Goal: Information Seeking & Learning: Find specific fact

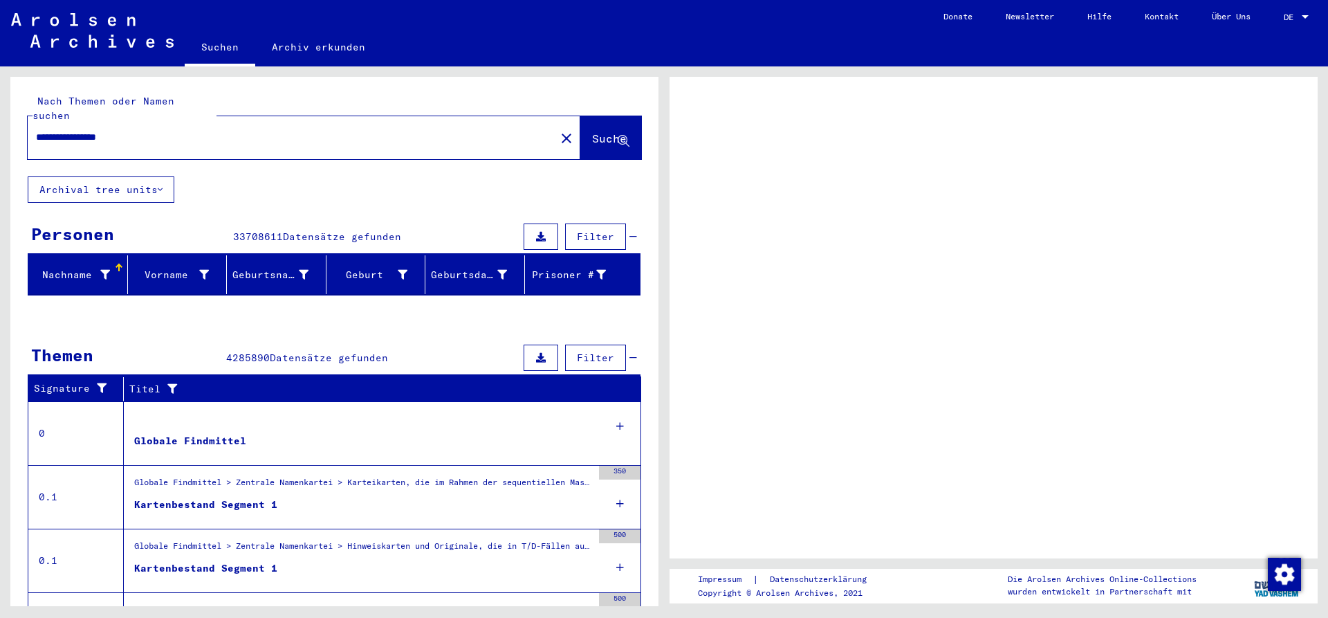
click at [592, 131] on span "Suche" at bounding box center [609, 138] width 35 height 14
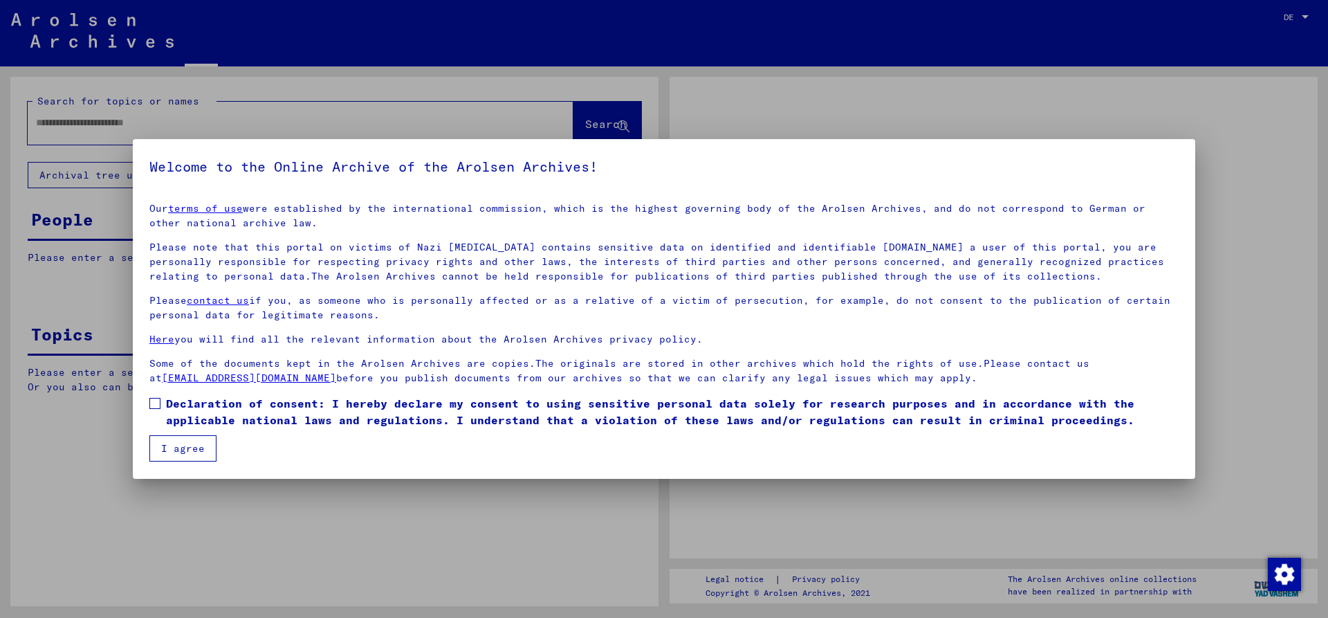
type input "**********"
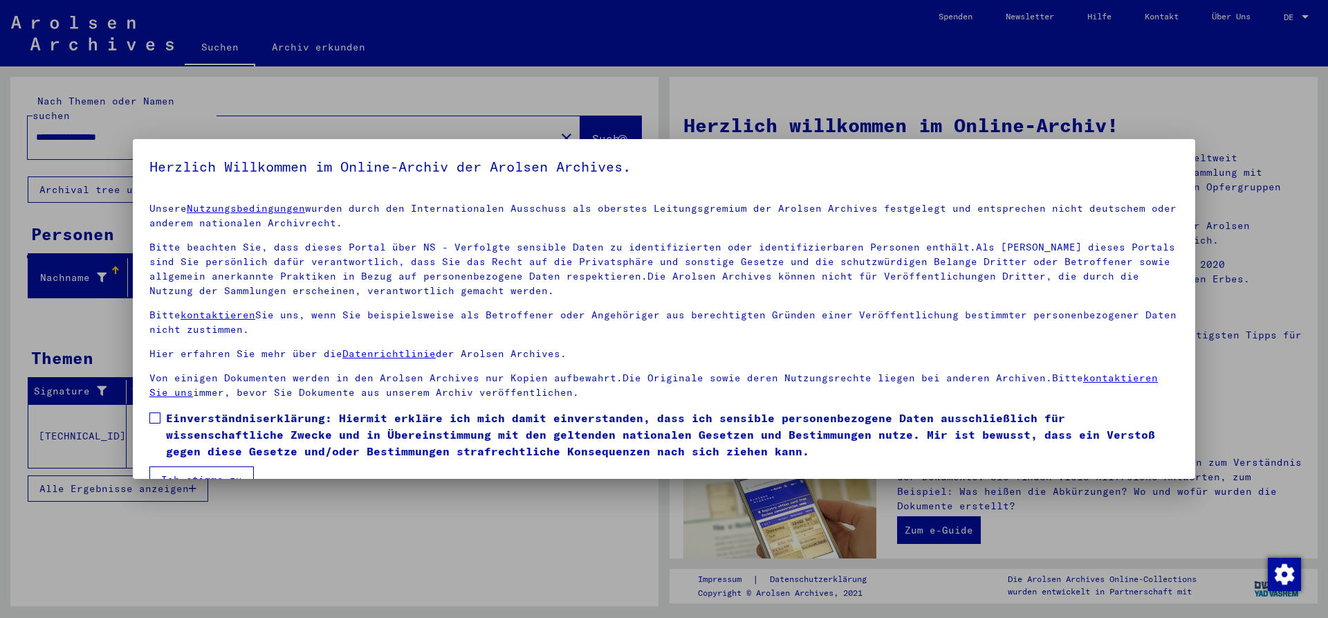
click at [157, 414] on span at bounding box center [154, 417] width 11 height 11
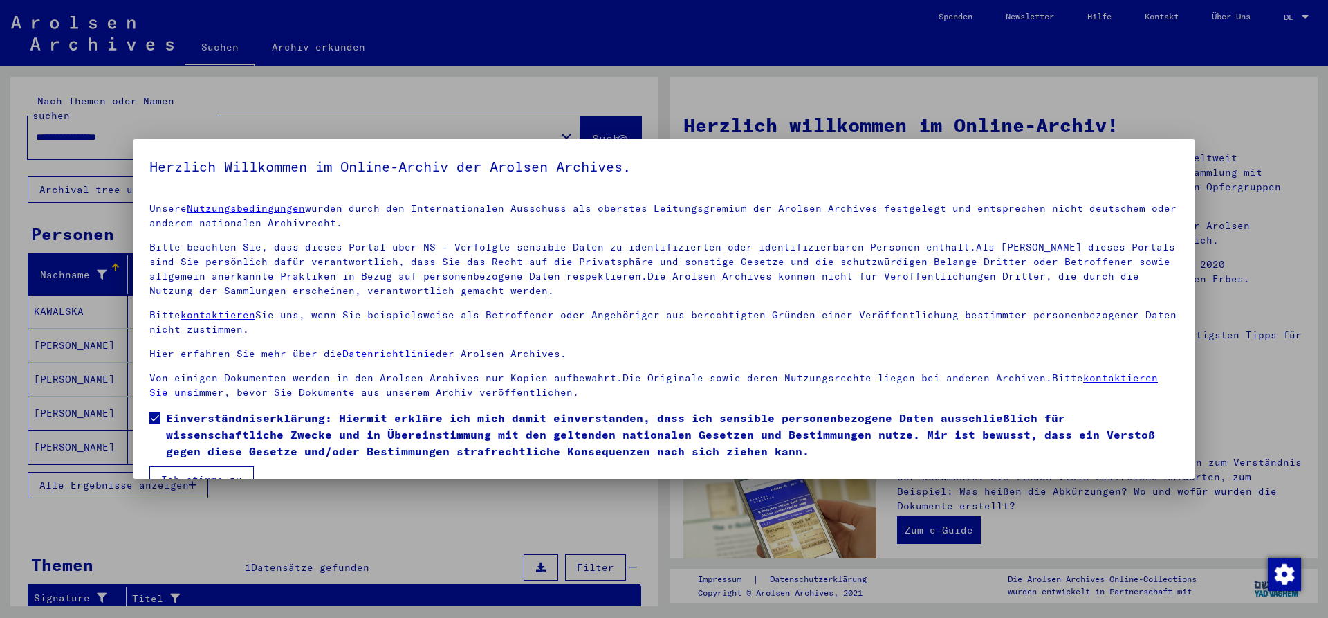
click at [205, 472] on button "Ich stimme zu" at bounding box center [201, 479] width 104 height 26
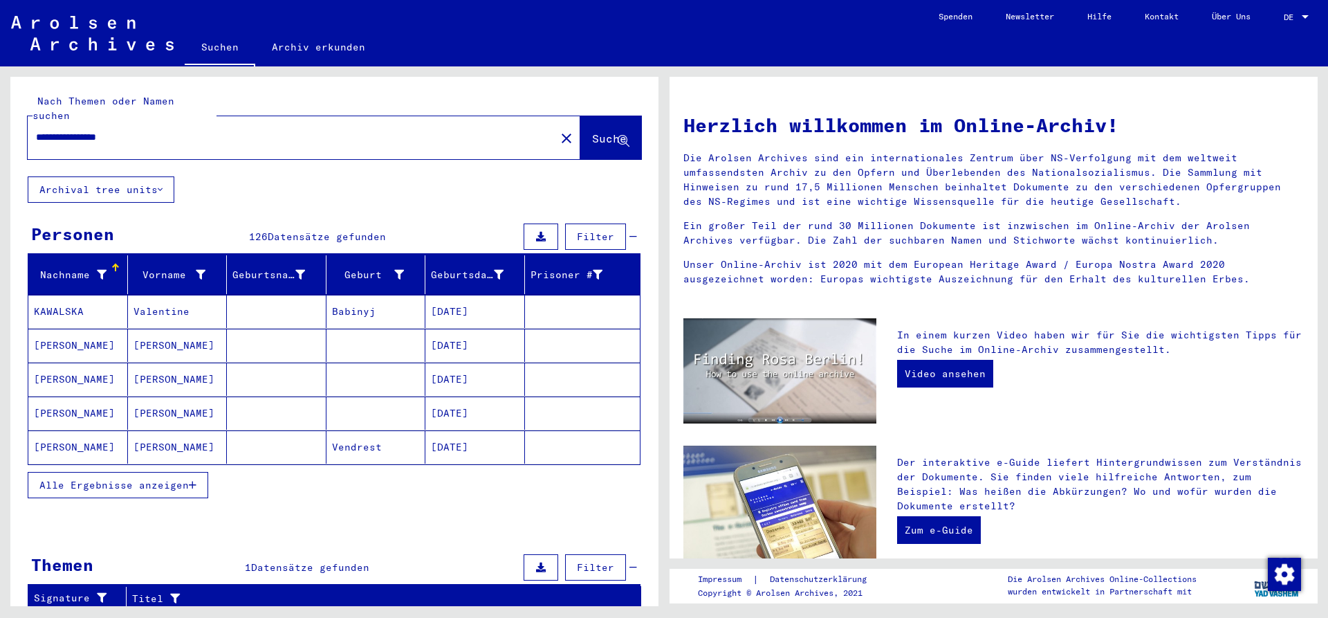
click at [149, 479] on span "Alle Ergebnisse anzeigen" at bounding box center [113, 485] width 149 height 12
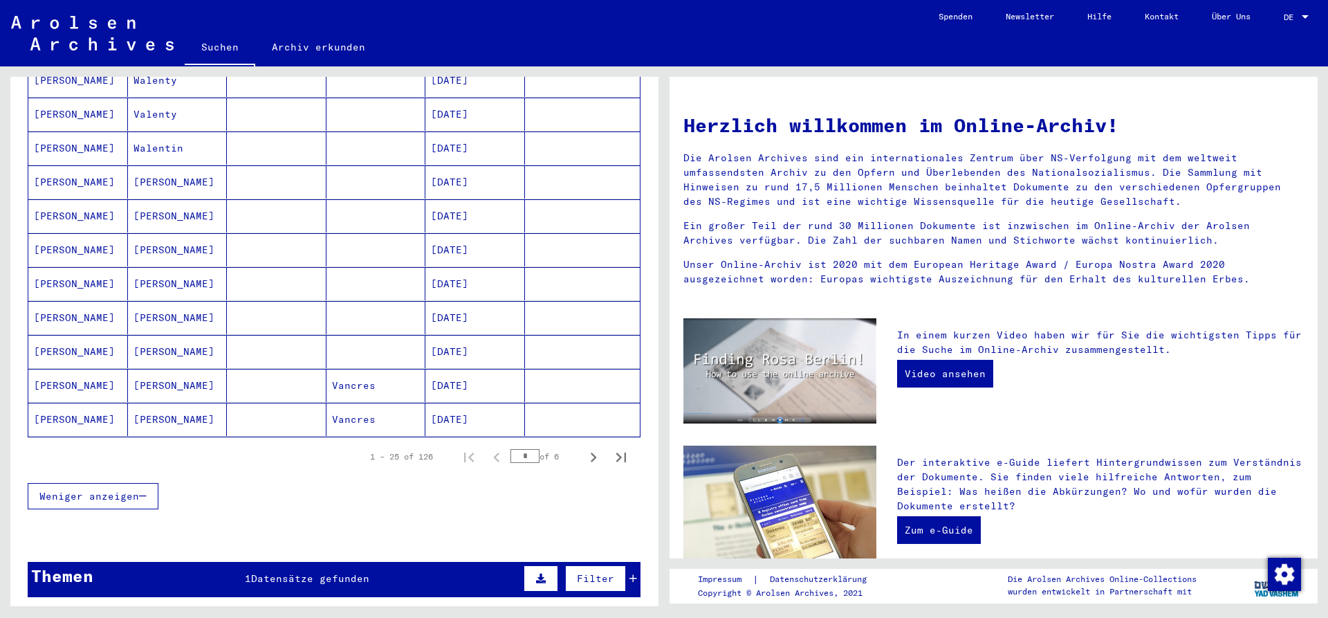
scroll to position [747, 0]
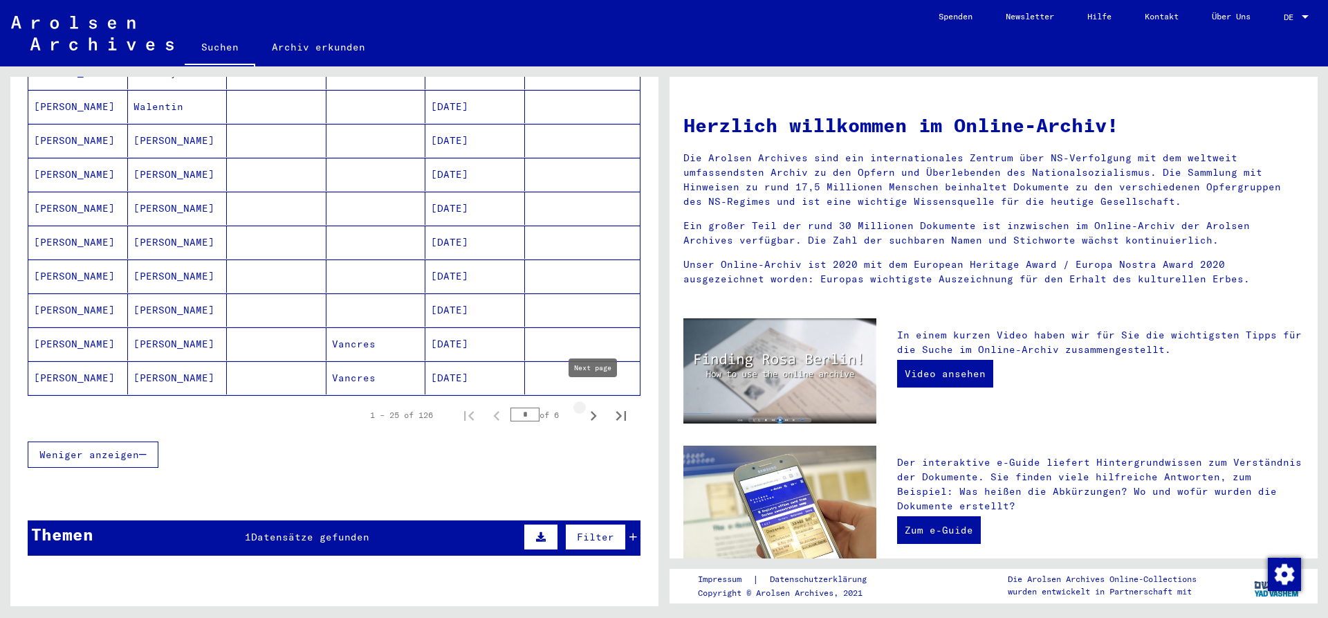
click at [592, 406] on icon "Next page" at bounding box center [593, 415] width 19 height 19
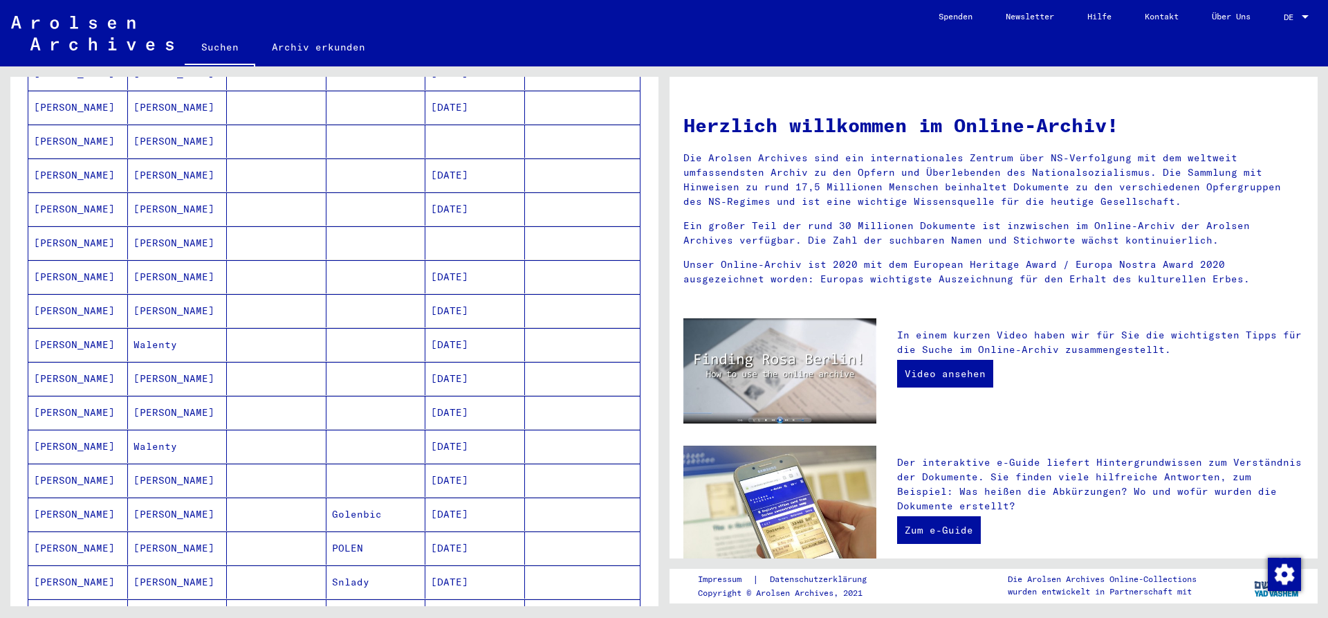
scroll to position [75, 0]
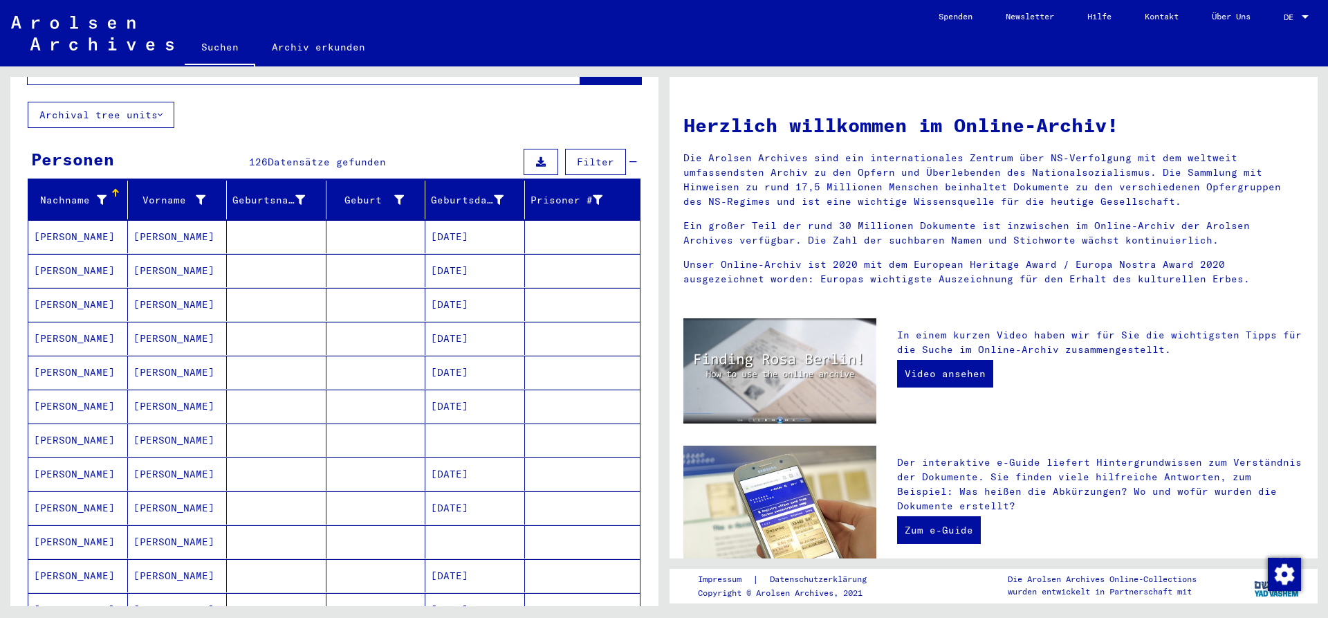
click at [73, 424] on mat-cell "[PERSON_NAME]" at bounding box center [78, 439] width 100 height 33
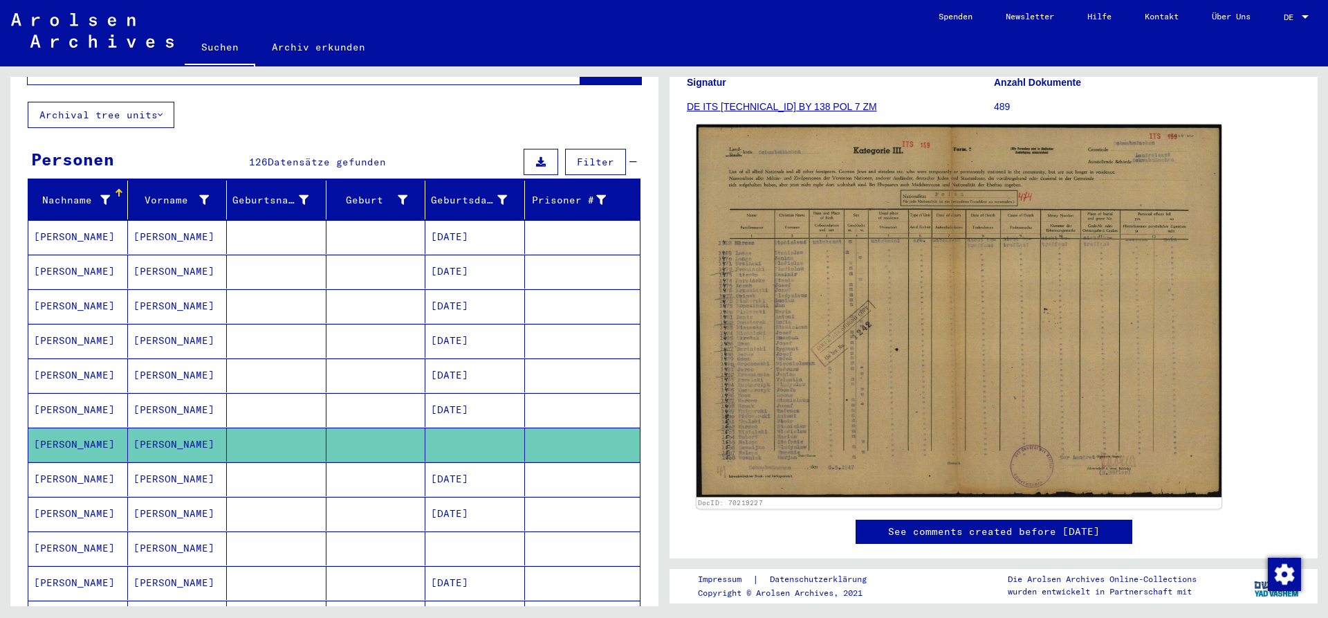
scroll to position [156, 0]
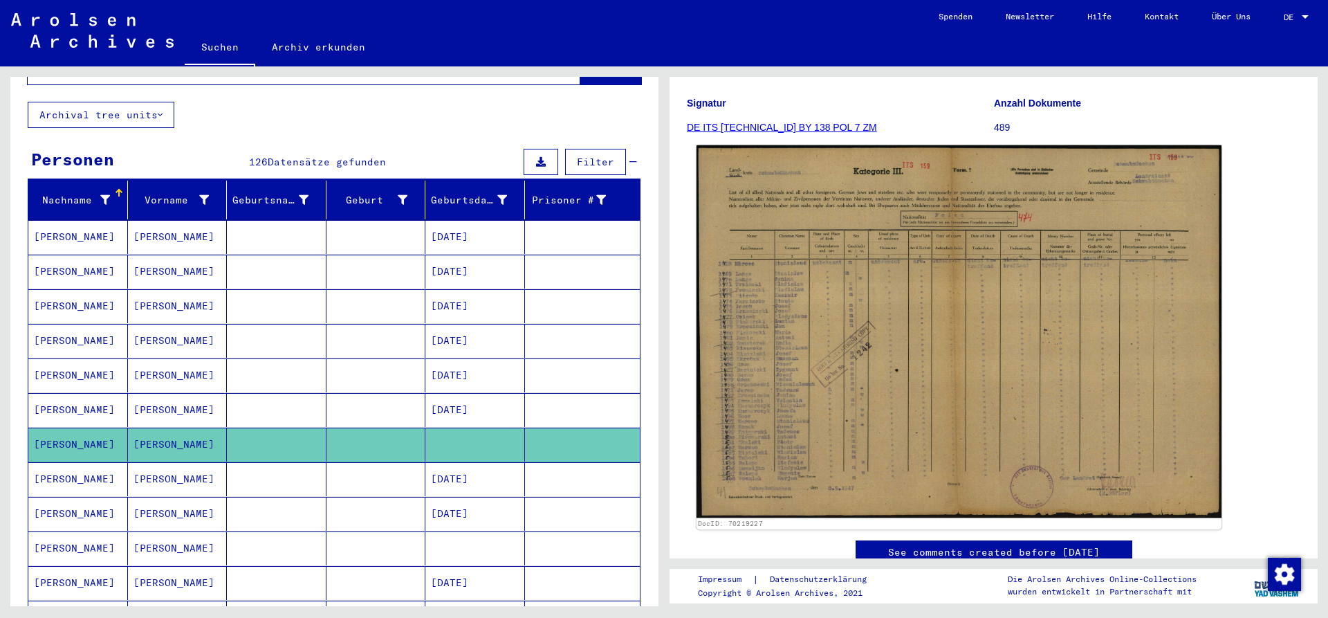
click at [849, 362] on img at bounding box center [958, 331] width 525 height 372
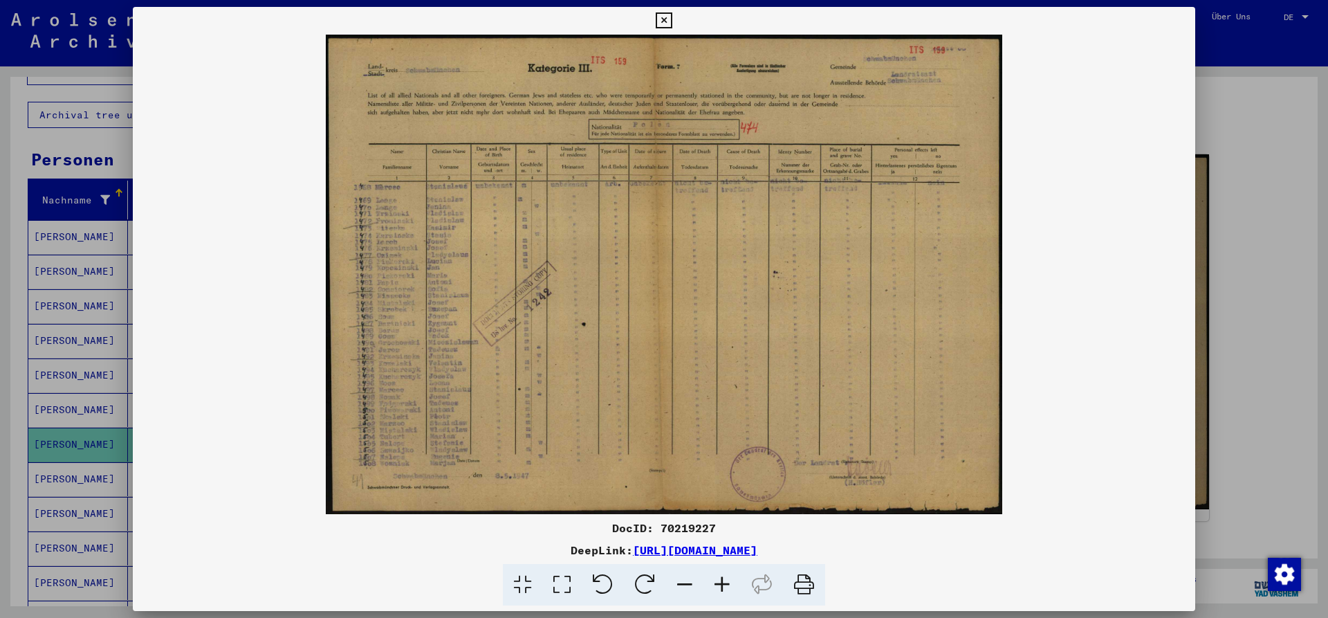
click at [725, 584] on icon at bounding box center [721, 585] width 37 height 42
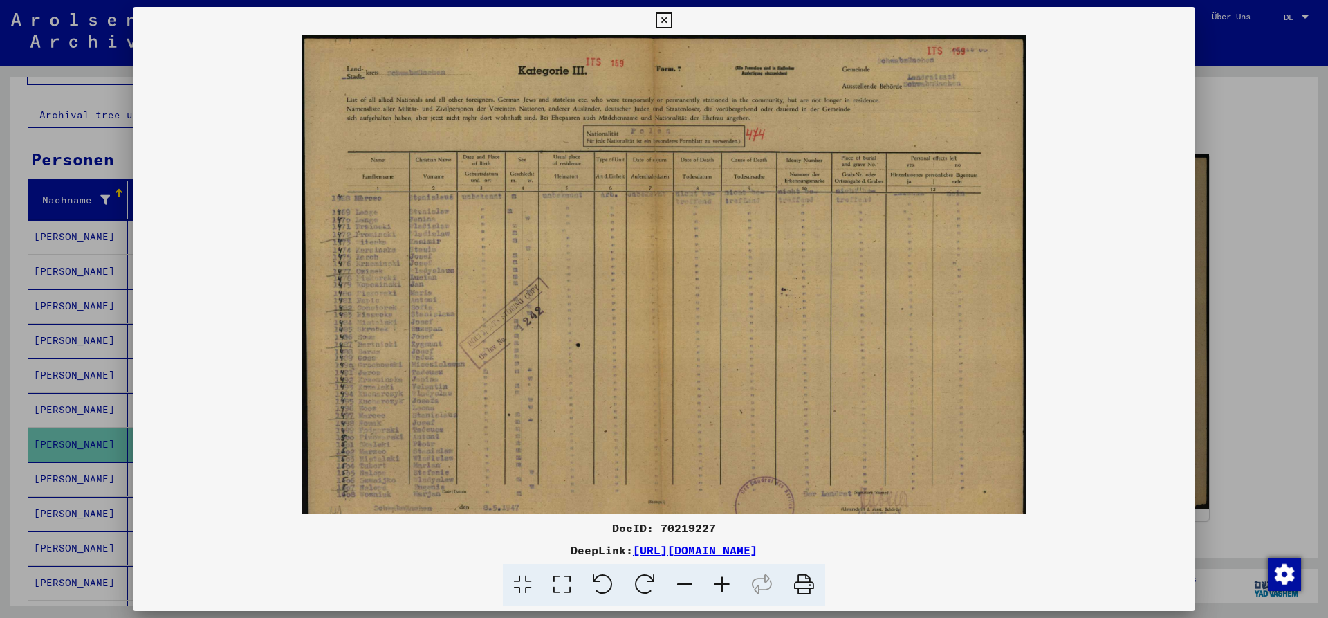
click at [725, 584] on icon at bounding box center [721, 585] width 37 height 42
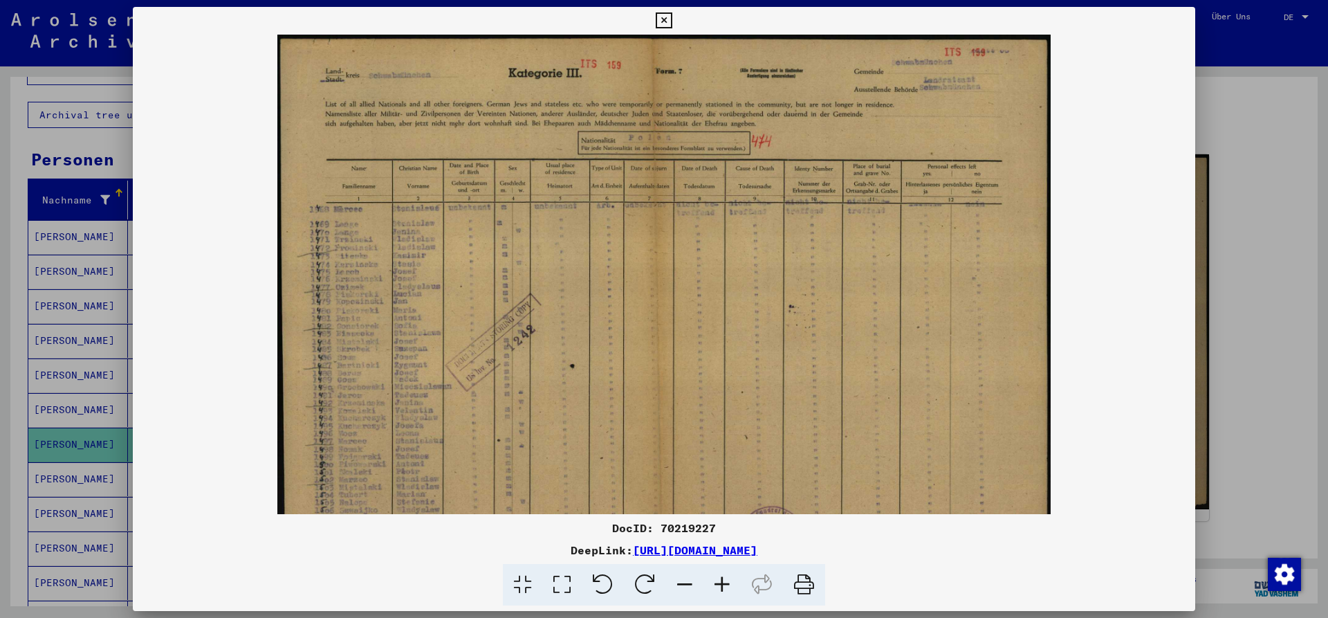
click at [725, 584] on icon at bounding box center [721, 585] width 37 height 42
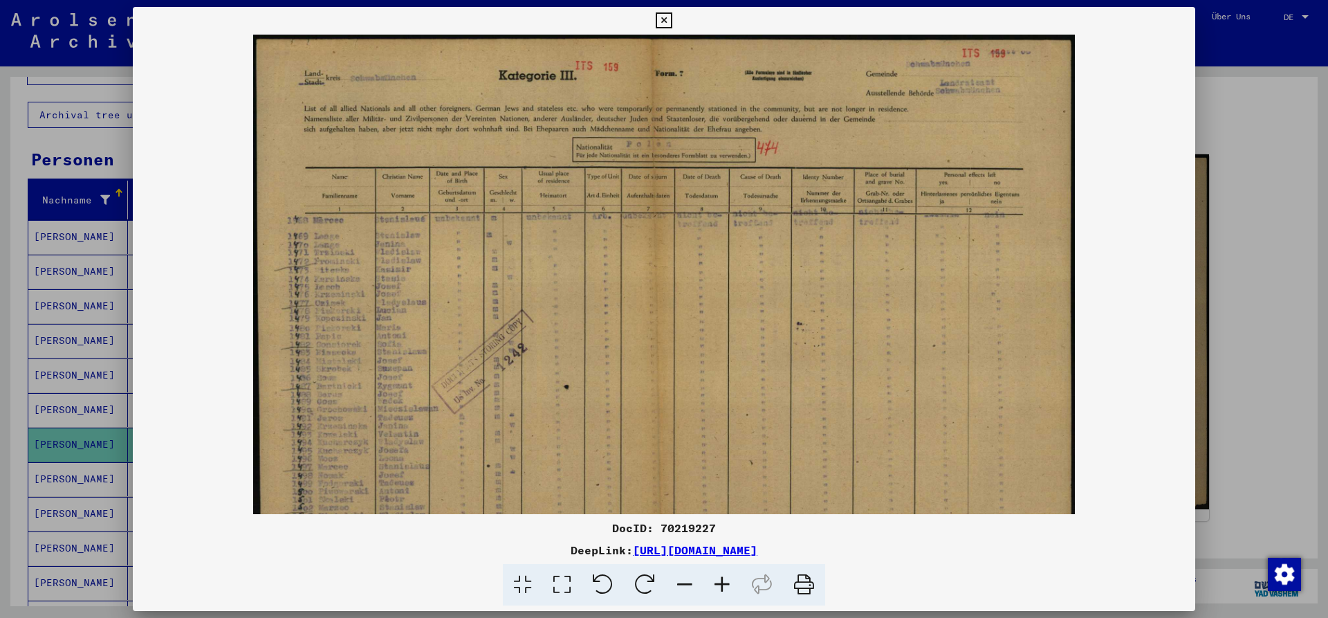
click at [725, 584] on icon at bounding box center [721, 585] width 37 height 42
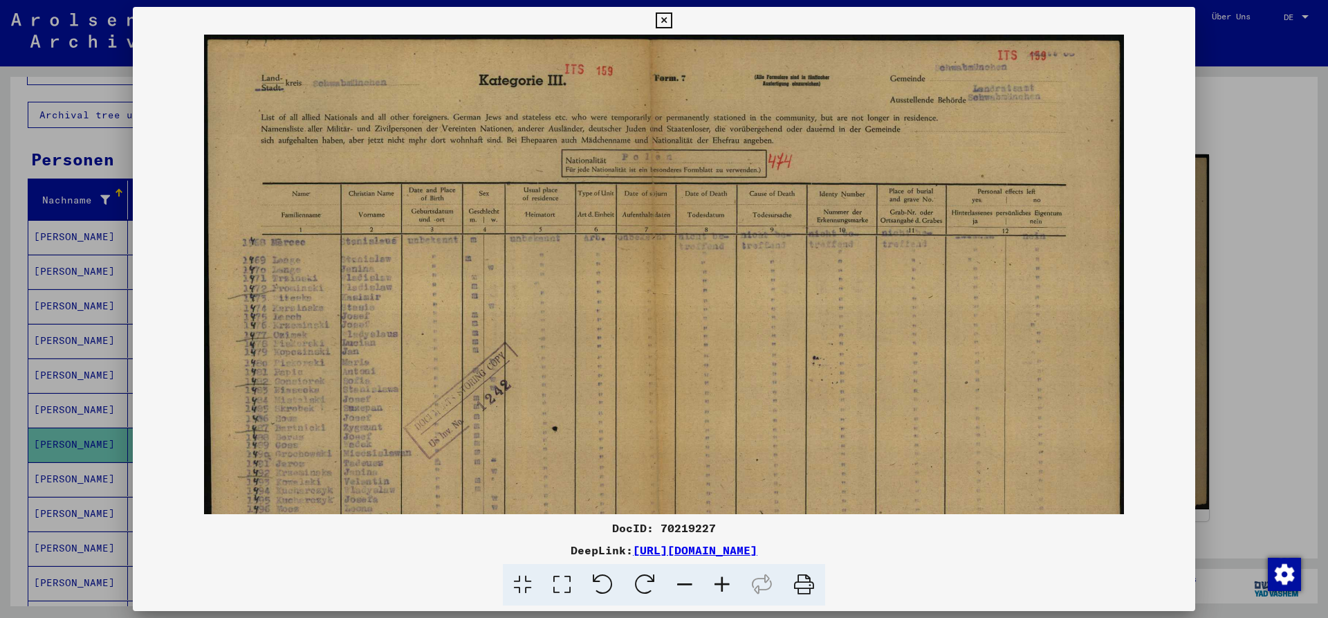
click at [725, 584] on icon at bounding box center [721, 585] width 37 height 42
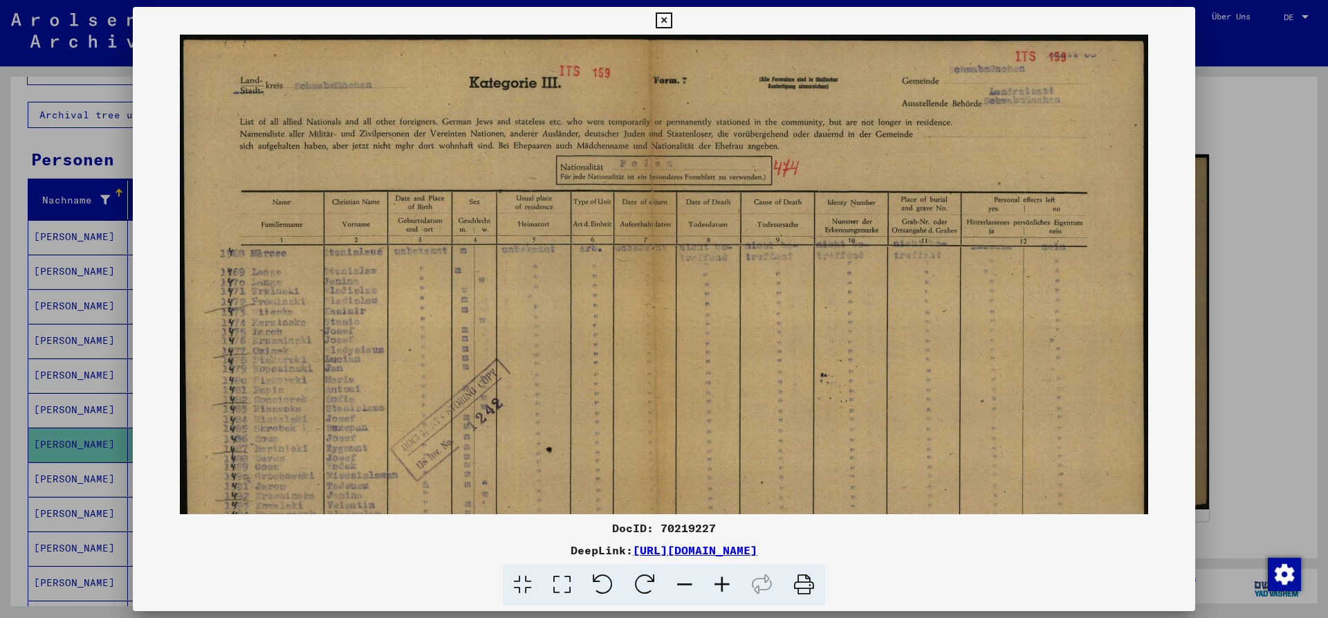
click at [725, 584] on icon at bounding box center [721, 585] width 37 height 42
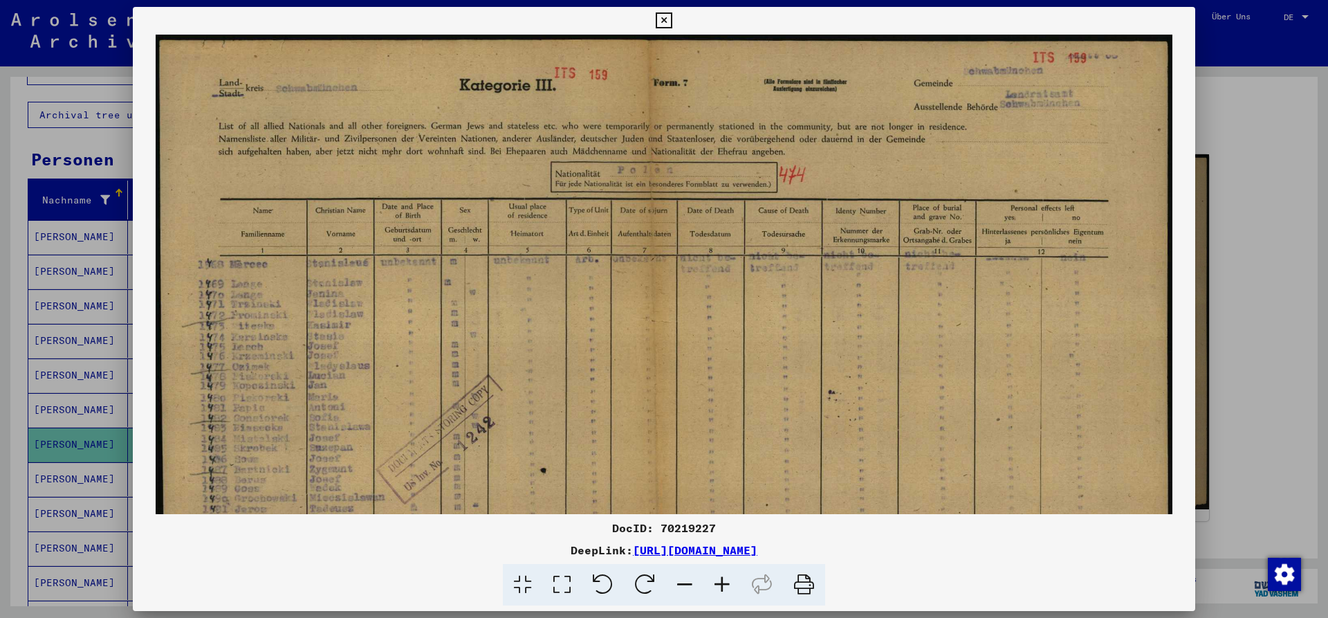
click at [725, 584] on icon at bounding box center [721, 585] width 37 height 42
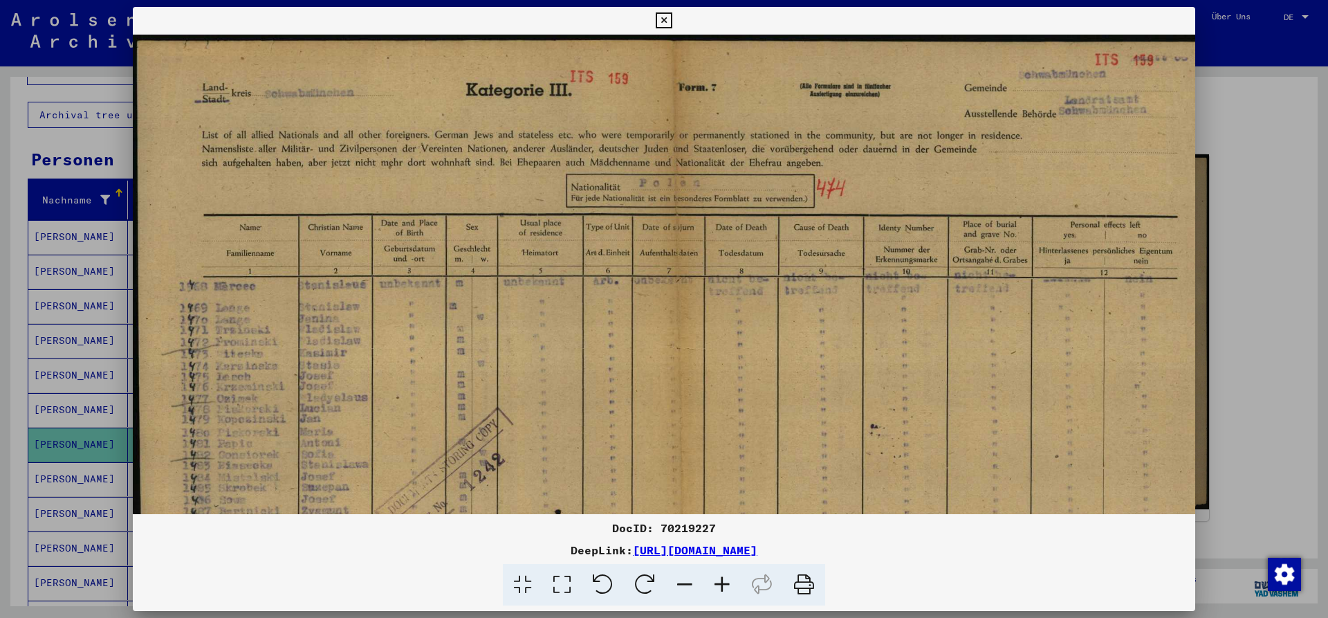
click at [725, 584] on icon at bounding box center [721, 585] width 37 height 42
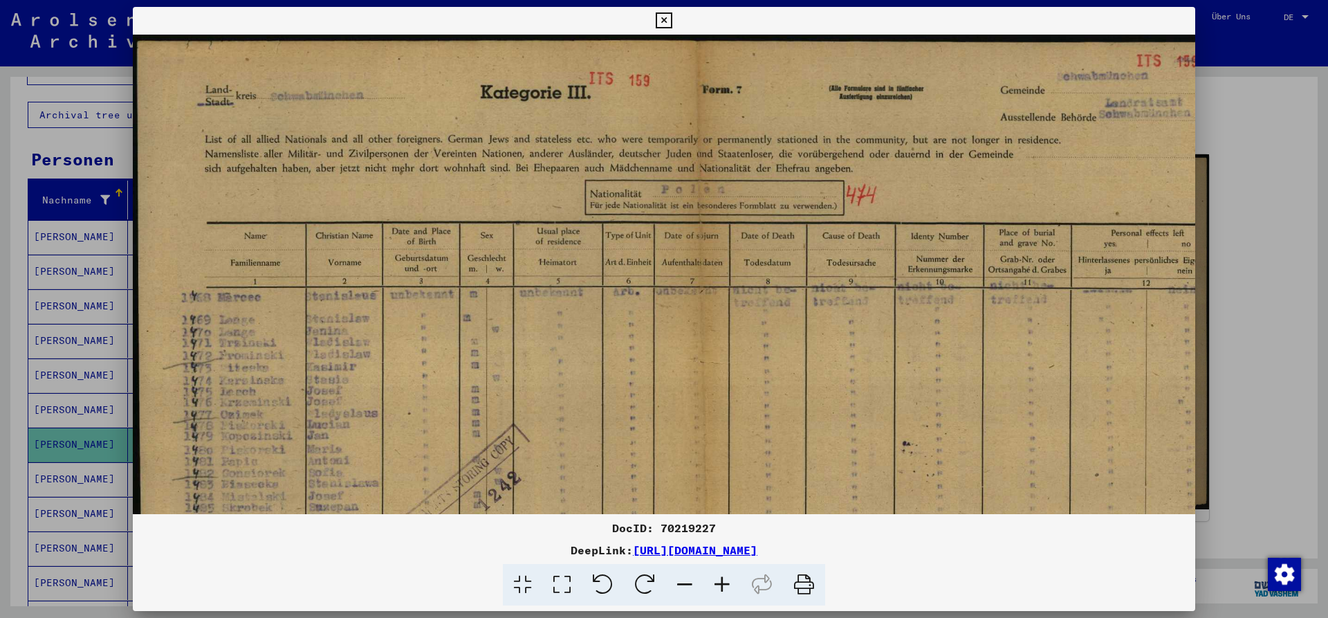
click at [725, 584] on icon at bounding box center [721, 585] width 37 height 42
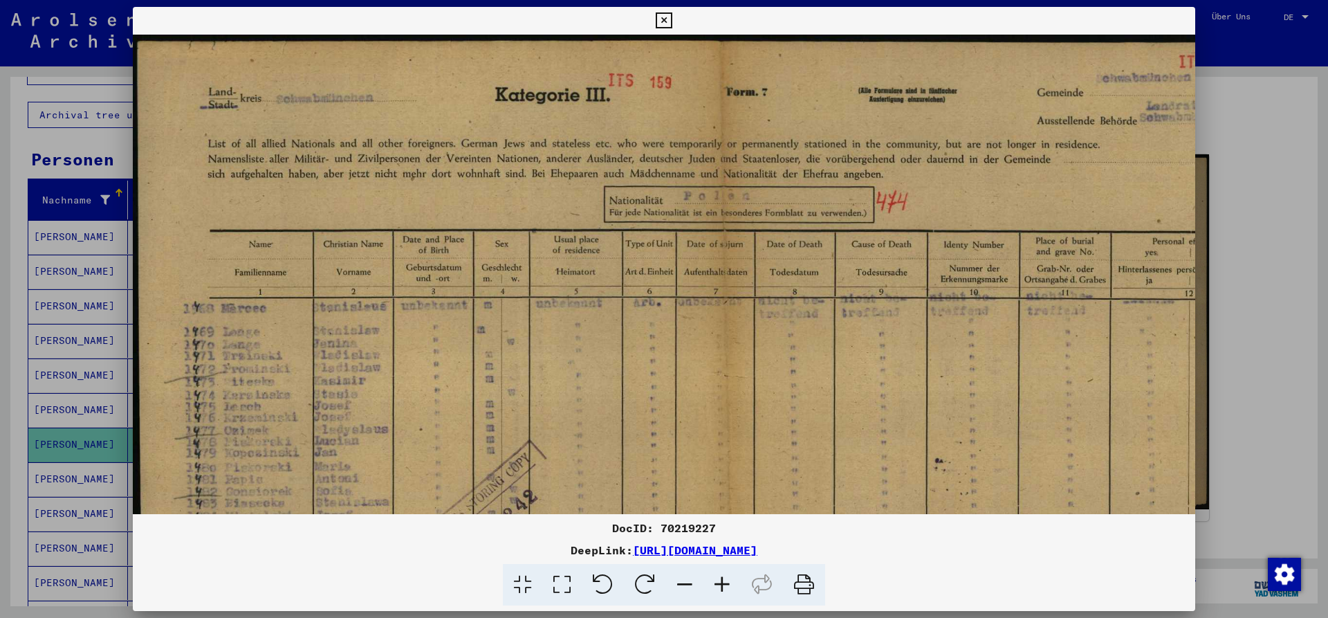
click at [725, 584] on icon at bounding box center [721, 585] width 37 height 42
click at [724, 584] on icon at bounding box center [721, 585] width 37 height 42
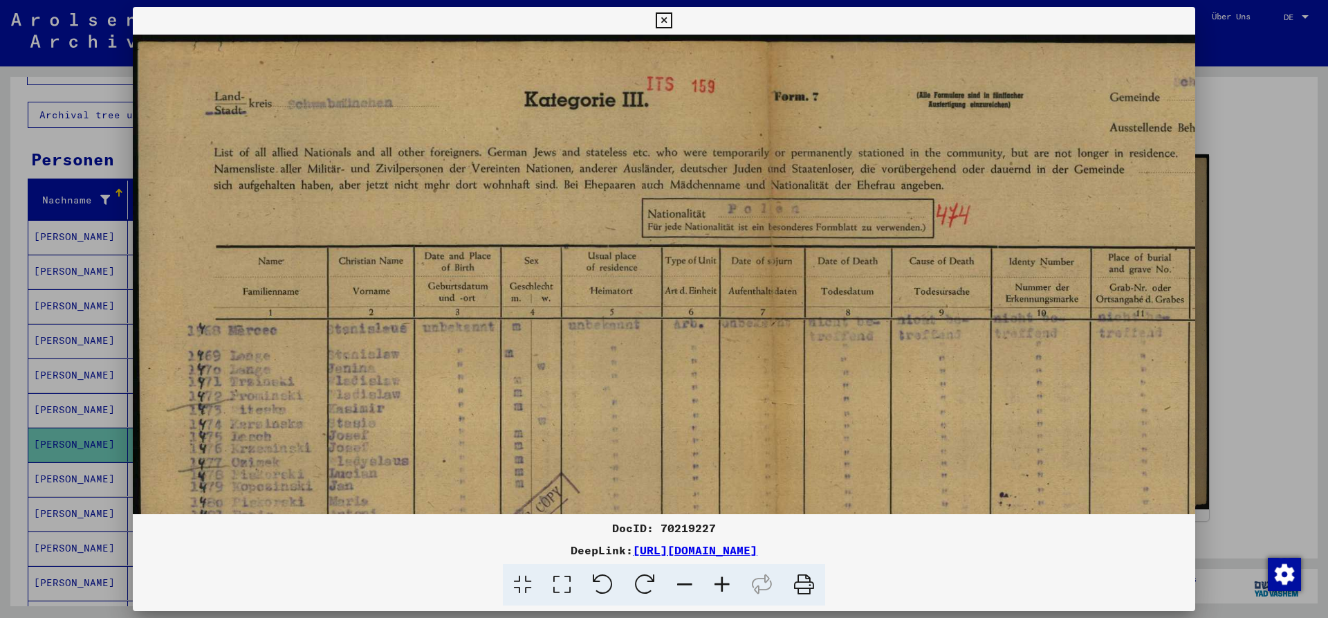
click at [724, 584] on icon at bounding box center [721, 585] width 37 height 42
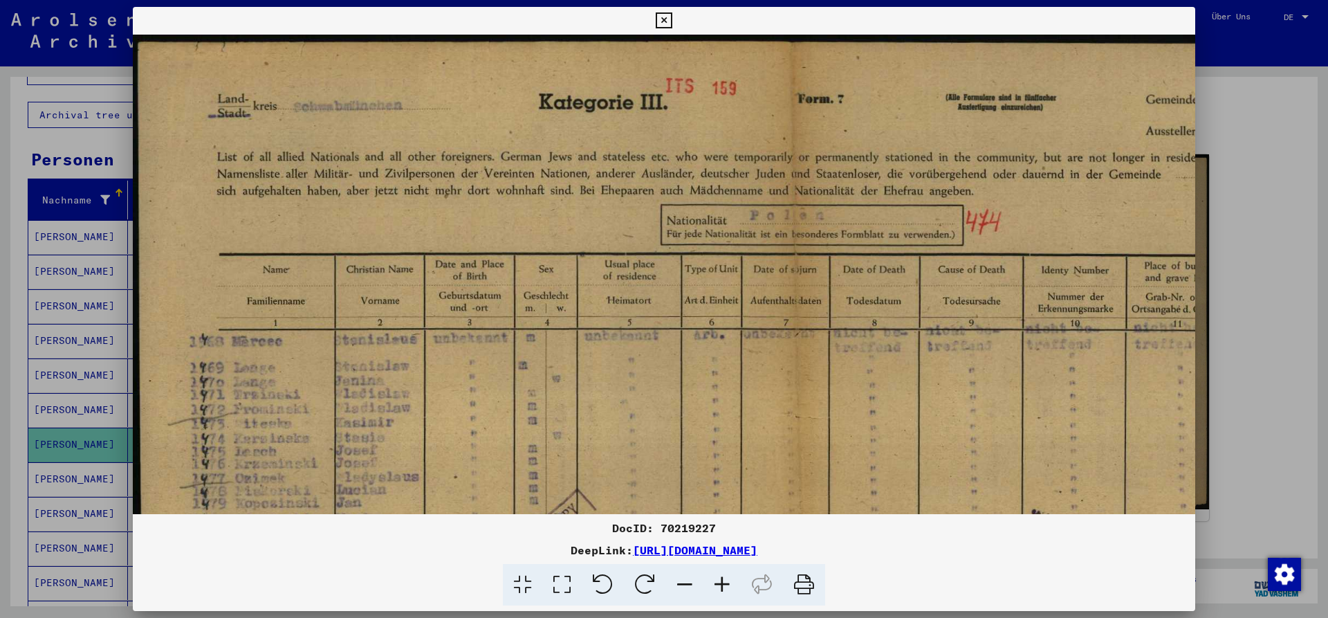
click at [724, 584] on icon at bounding box center [721, 585] width 37 height 42
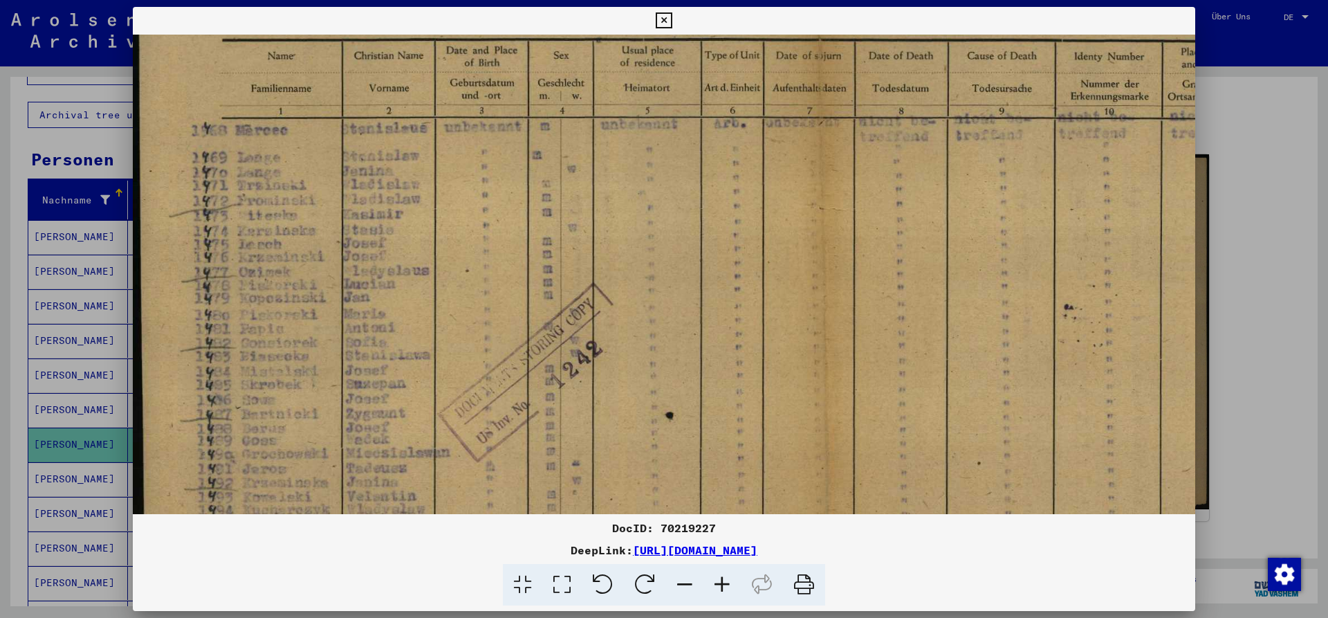
scroll to position [232, 0]
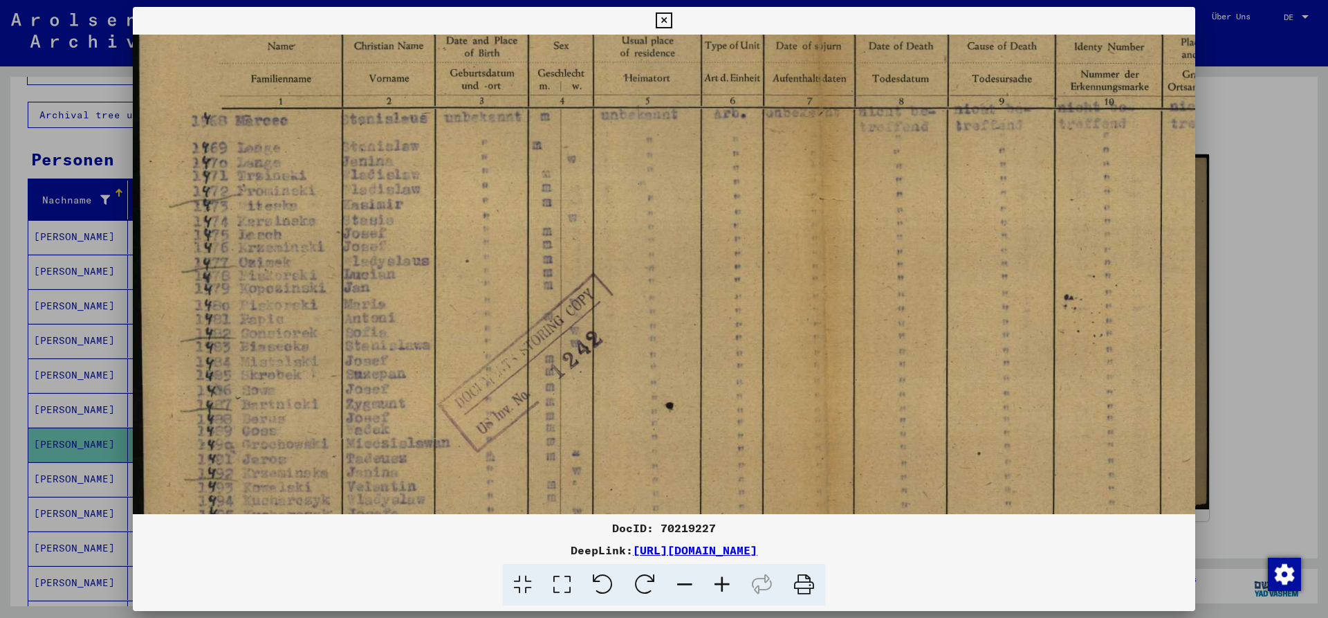
drag, startPoint x: 513, startPoint y: 429, endPoint x: 853, endPoint y: 201, distance: 408.8
click at [853, 201] on img at bounding box center [836, 302] width 1407 height 998
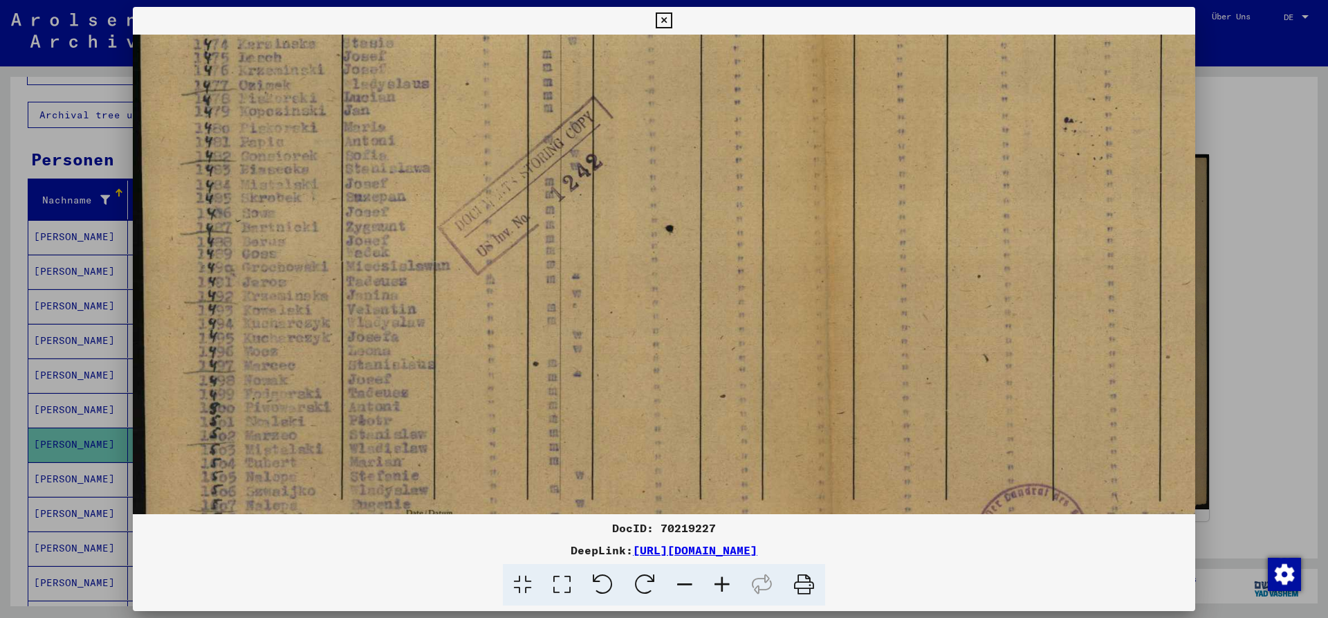
drag, startPoint x: 510, startPoint y: 394, endPoint x: 582, endPoint y: 216, distance: 191.7
click at [582, 216] on img at bounding box center [836, 125] width 1407 height 998
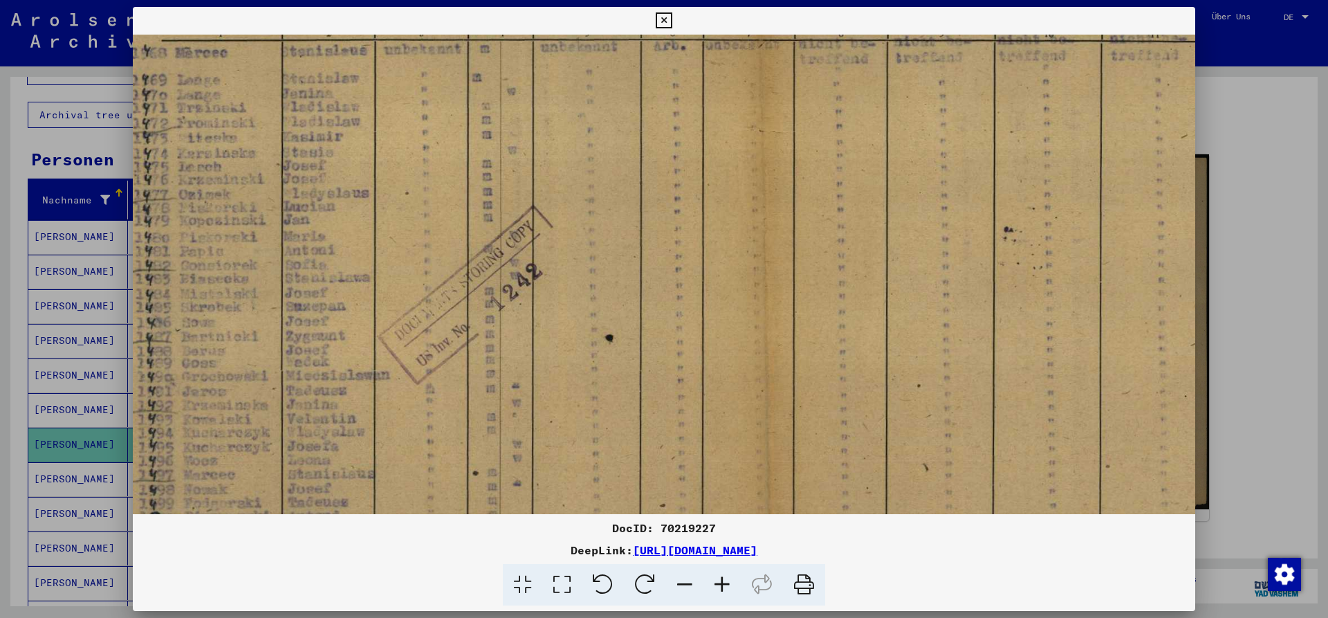
drag, startPoint x: 636, startPoint y: 261, endPoint x: 574, endPoint y: 429, distance: 178.6
click at [574, 429] on img at bounding box center [776, 234] width 1407 height 998
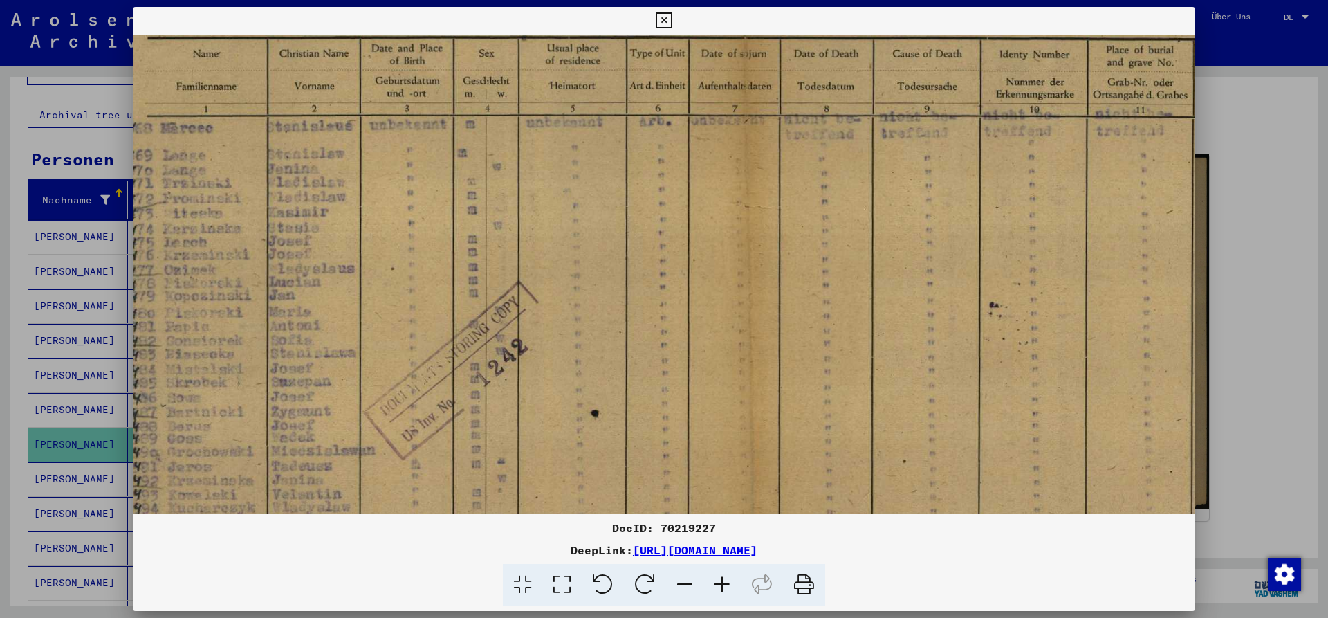
click at [672, 21] on icon at bounding box center [664, 20] width 16 height 17
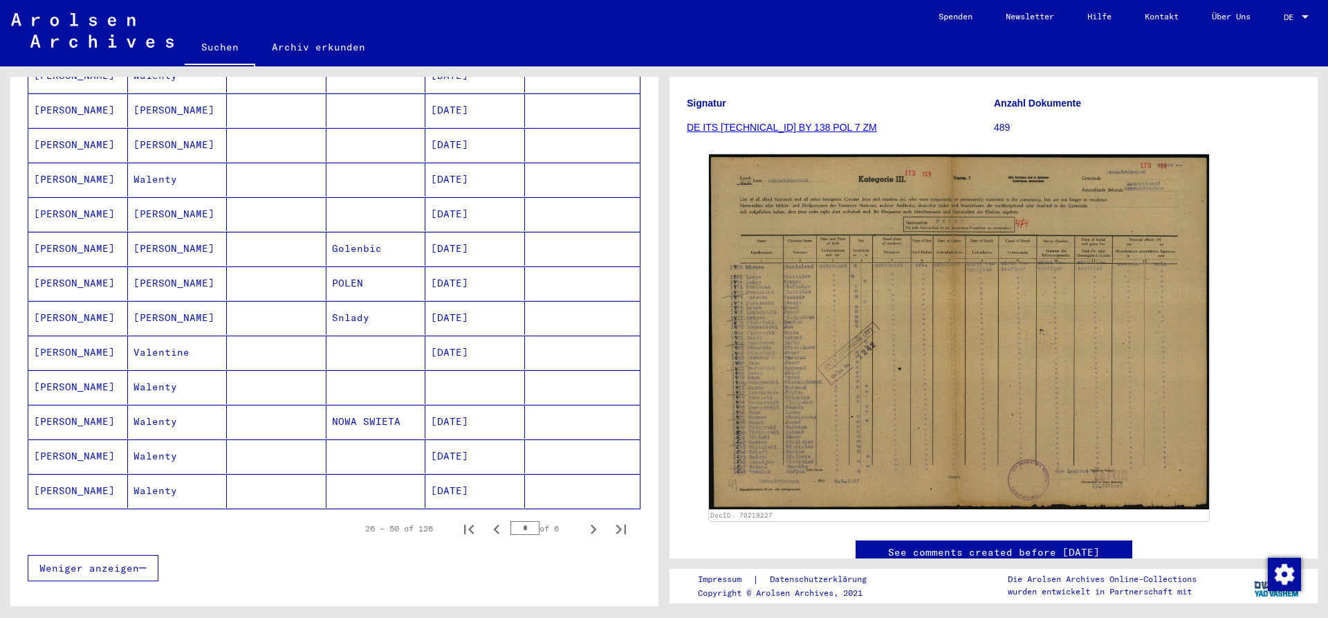
scroll to position [672, 0]
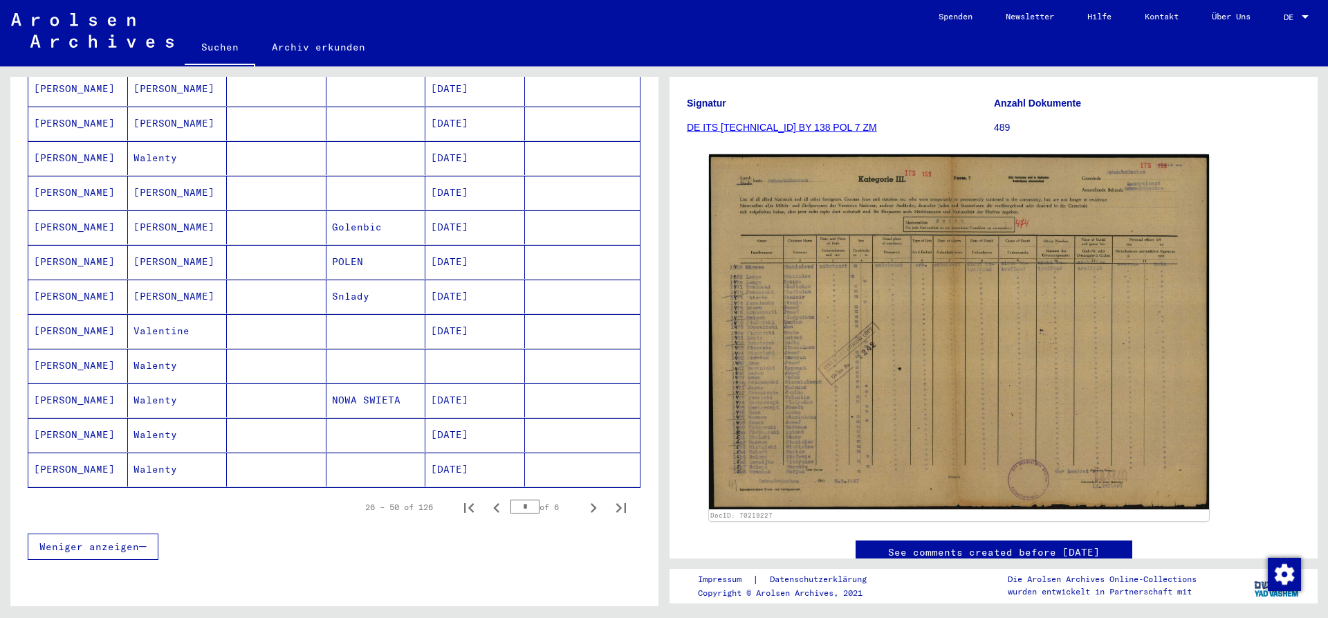
click at [82, 355] on mat-cell "[PERSON_NAME]" at bounding box center [78, 366] width 100 height 34
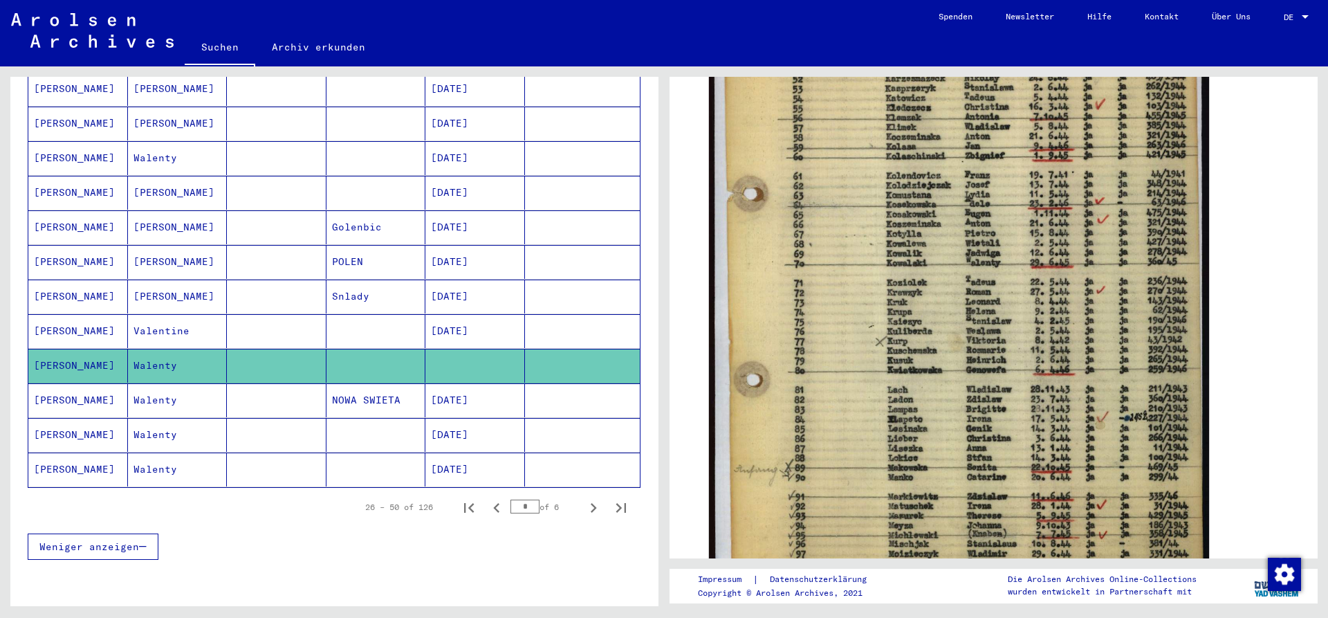
scroll to position [373, 0]
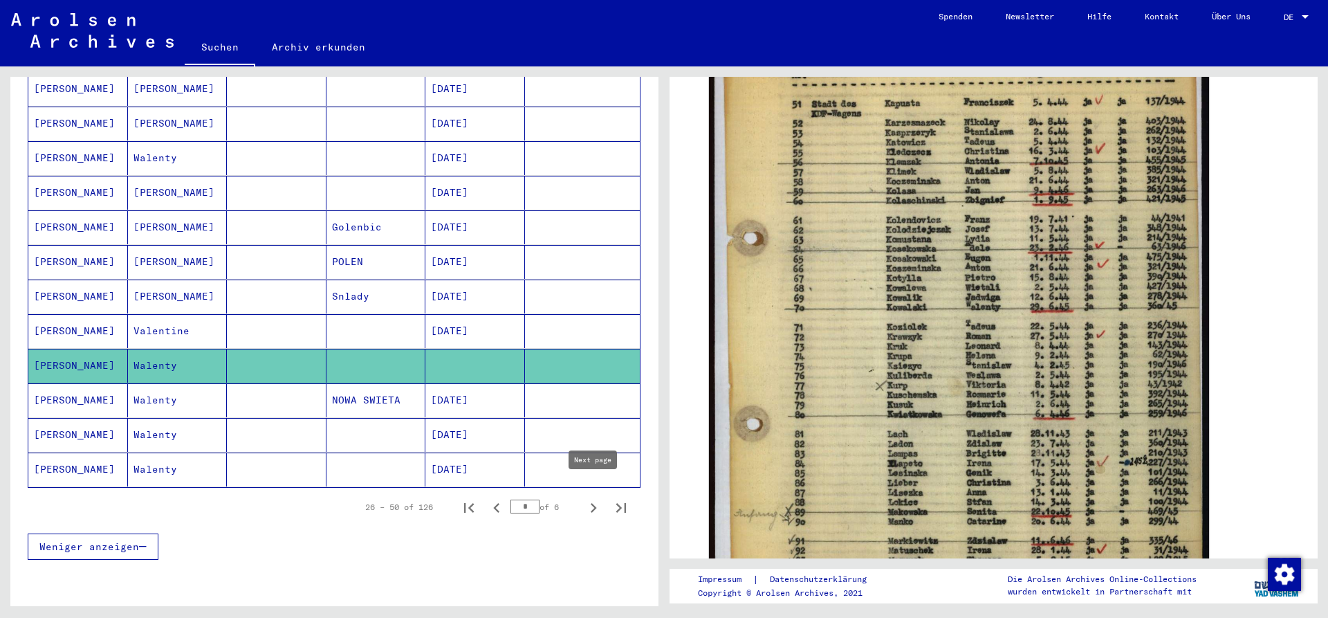
click at [593, 498] on icon "Next page" at bounding box center [593, 507] width 19 height 19
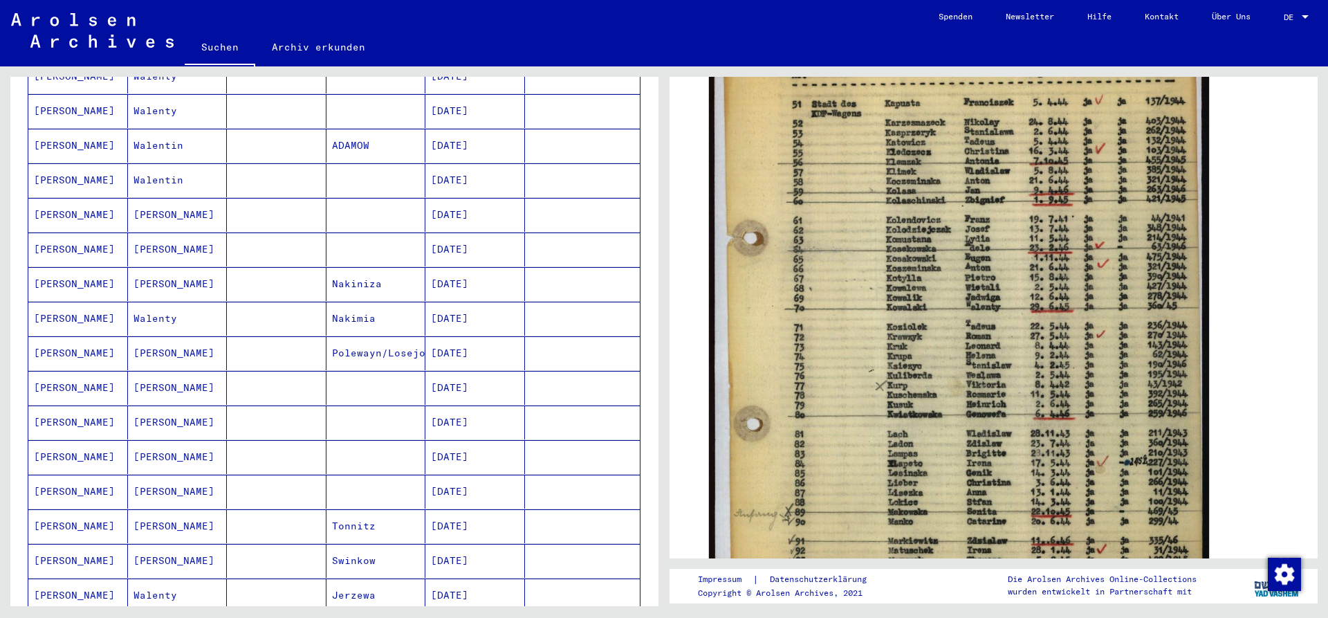
scroll to position [75, 0]
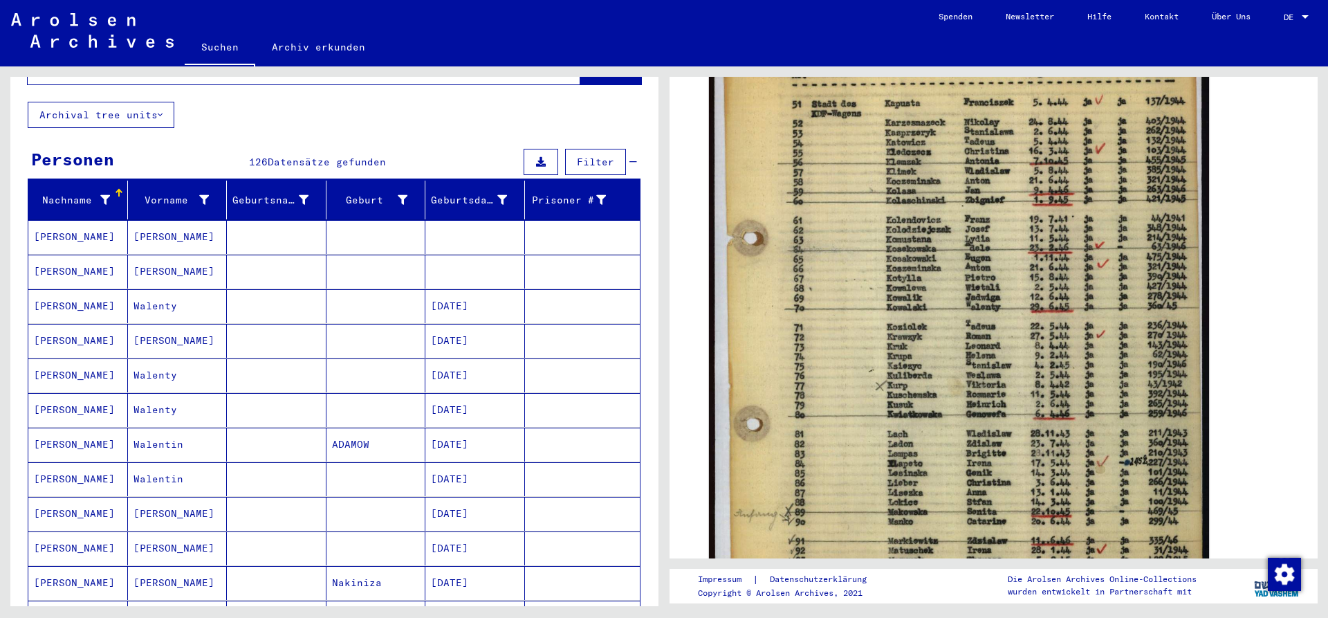
click at [374, 223] on mat-cell at bounding box center [376, 237] width 100 height 34
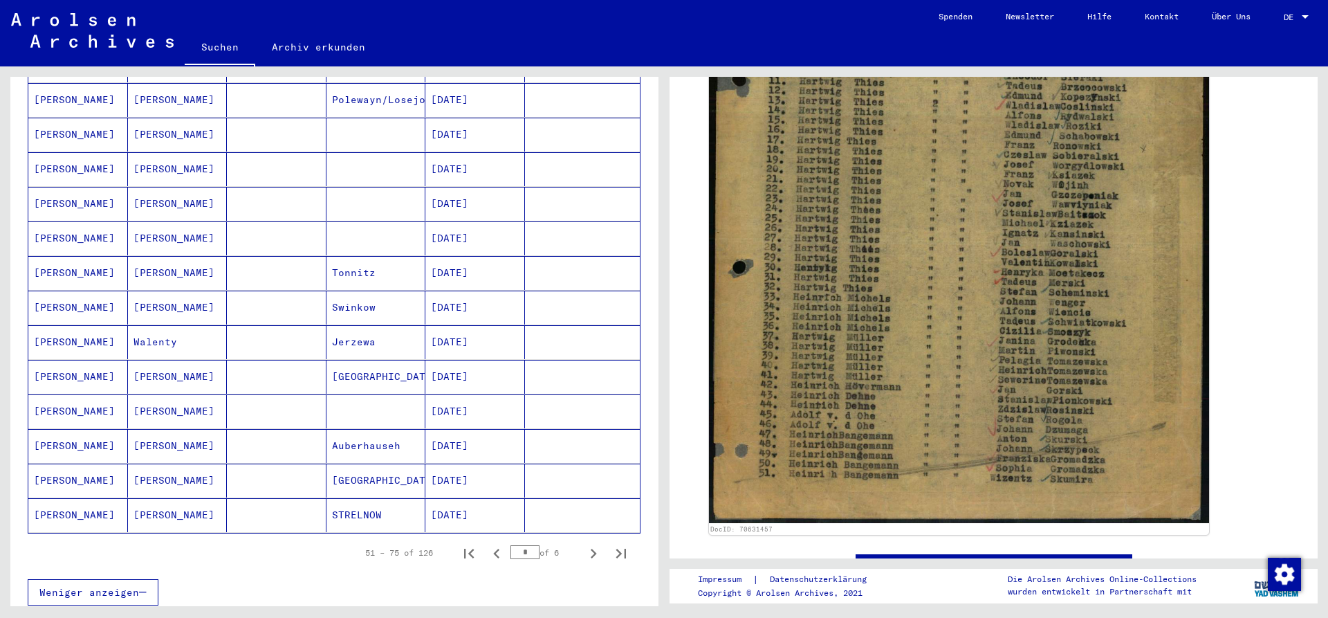
scroll to position [672, 0]
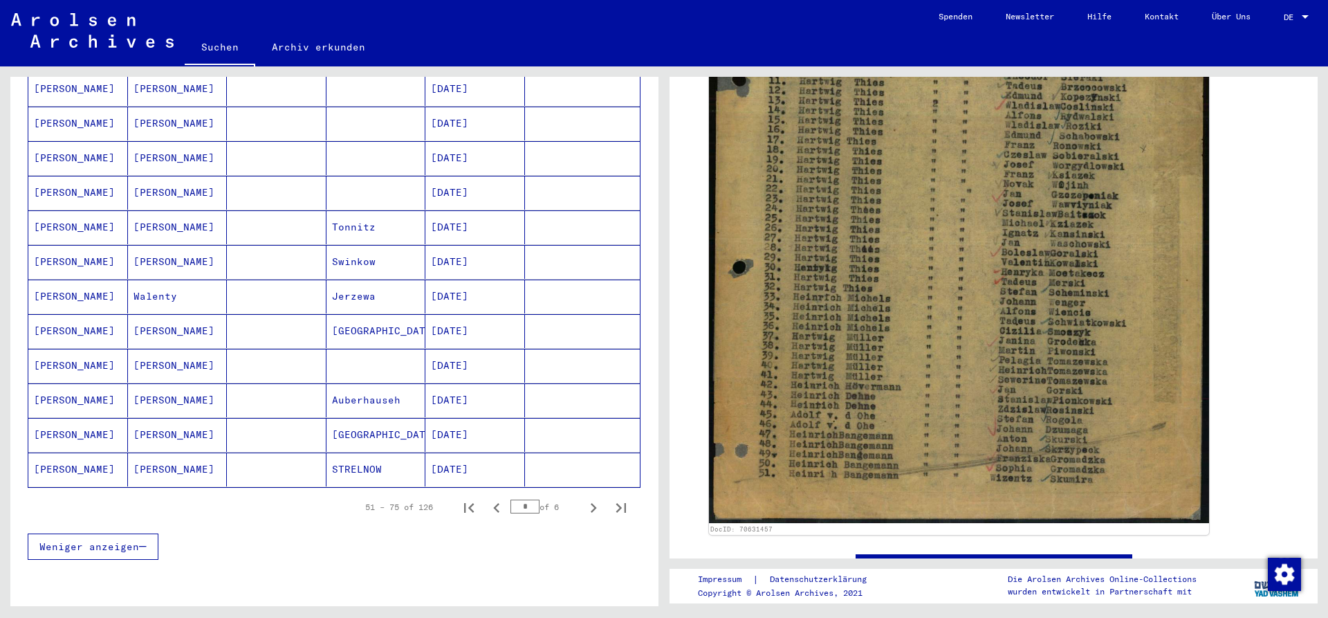
click at [463, 455] on mat-cell "[DATE]" at bounding box center [475, 469] width 100 height 34
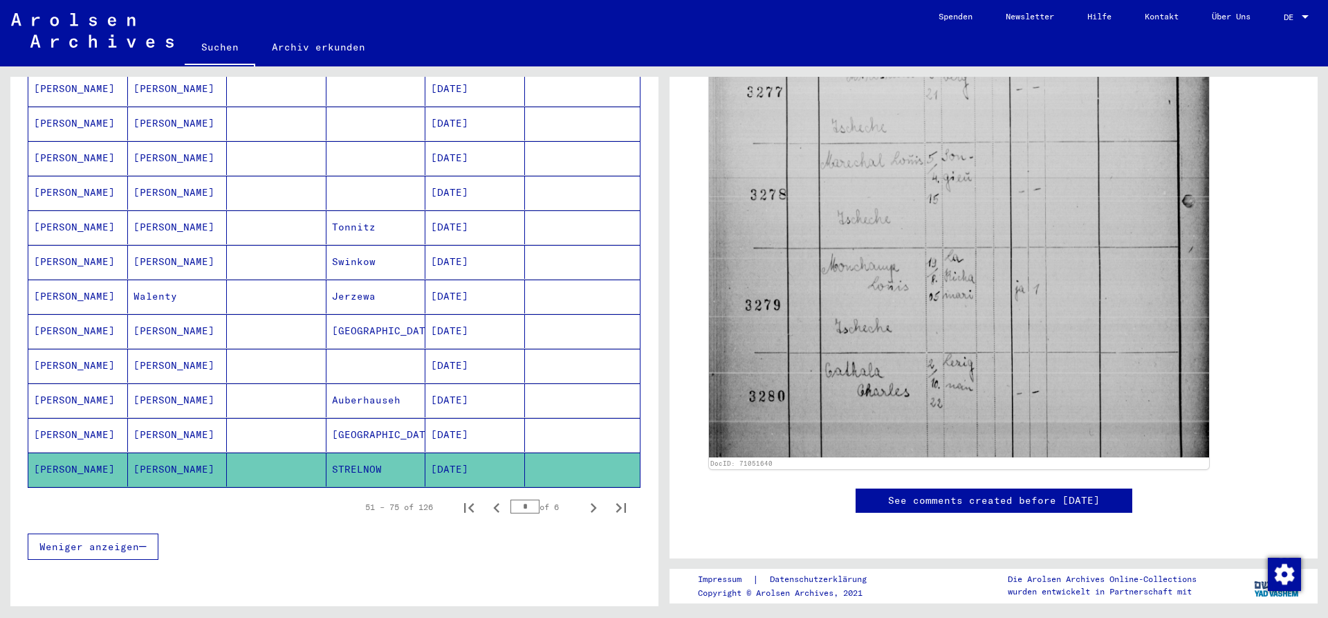
scroll to position [644, 0]
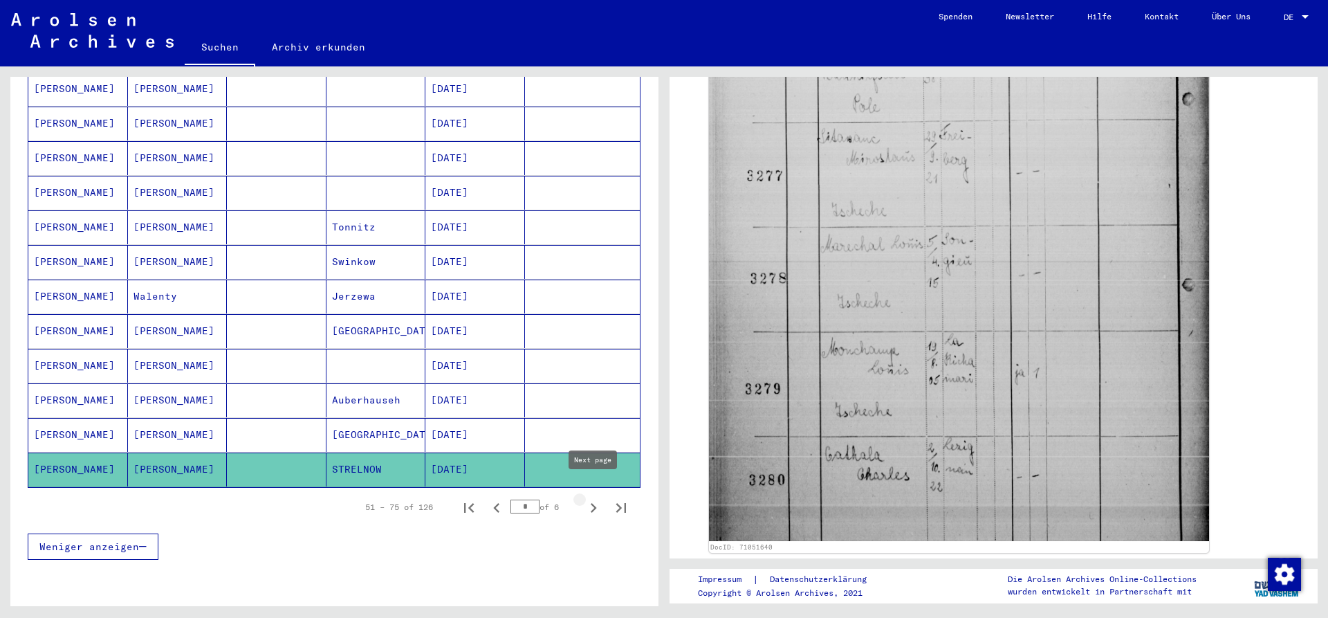
click at [594, 503] on icon "Next page" at bounding box center [594, 508] width 6 height 10
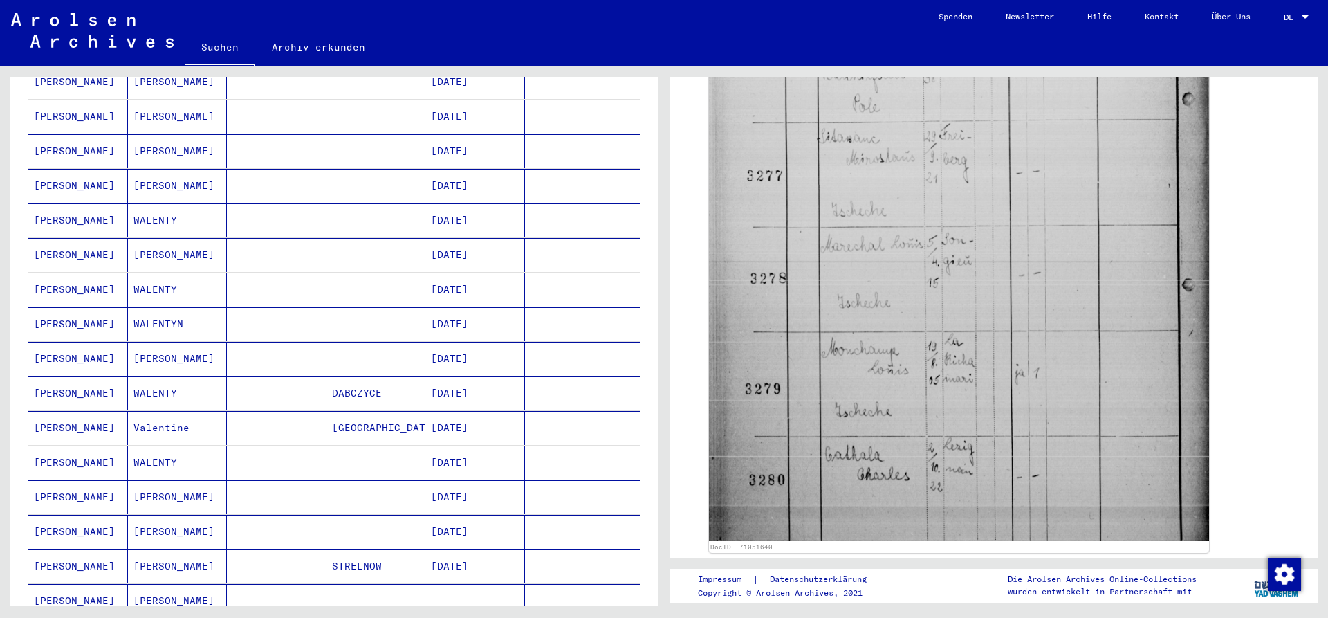
scroll to position [75, 0]
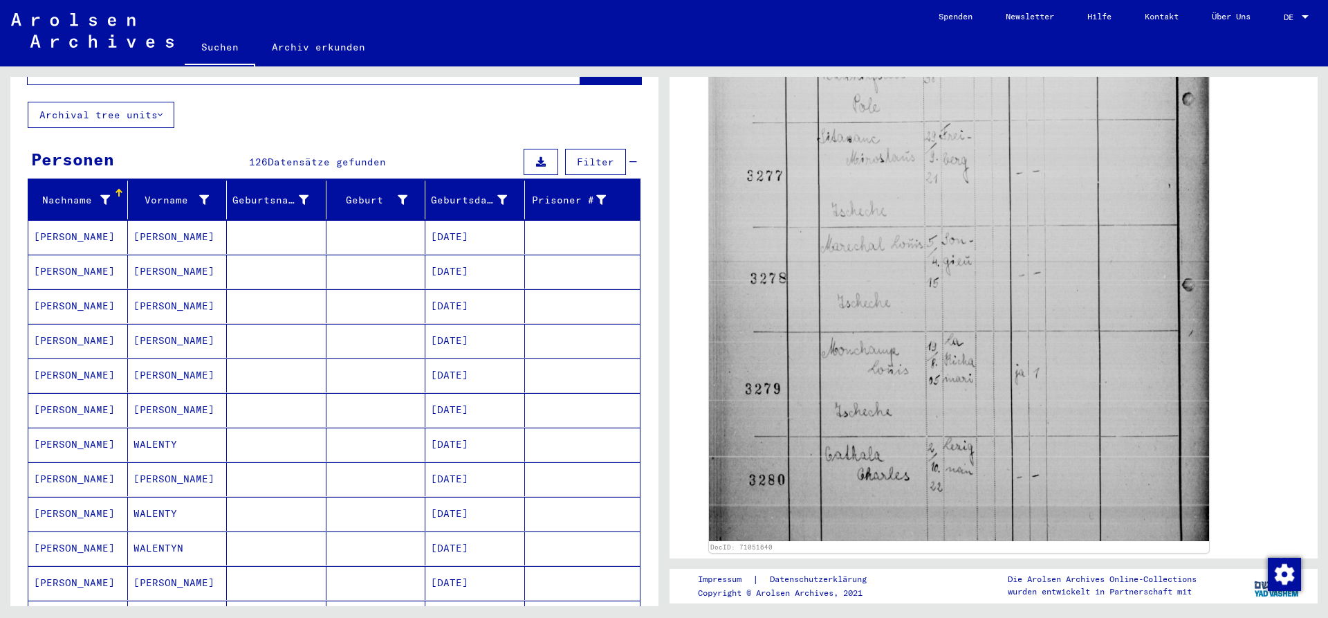
click at [441, 227] on mat-cell "[DATE]" at bounding box center [475, 237] width 100 height 34
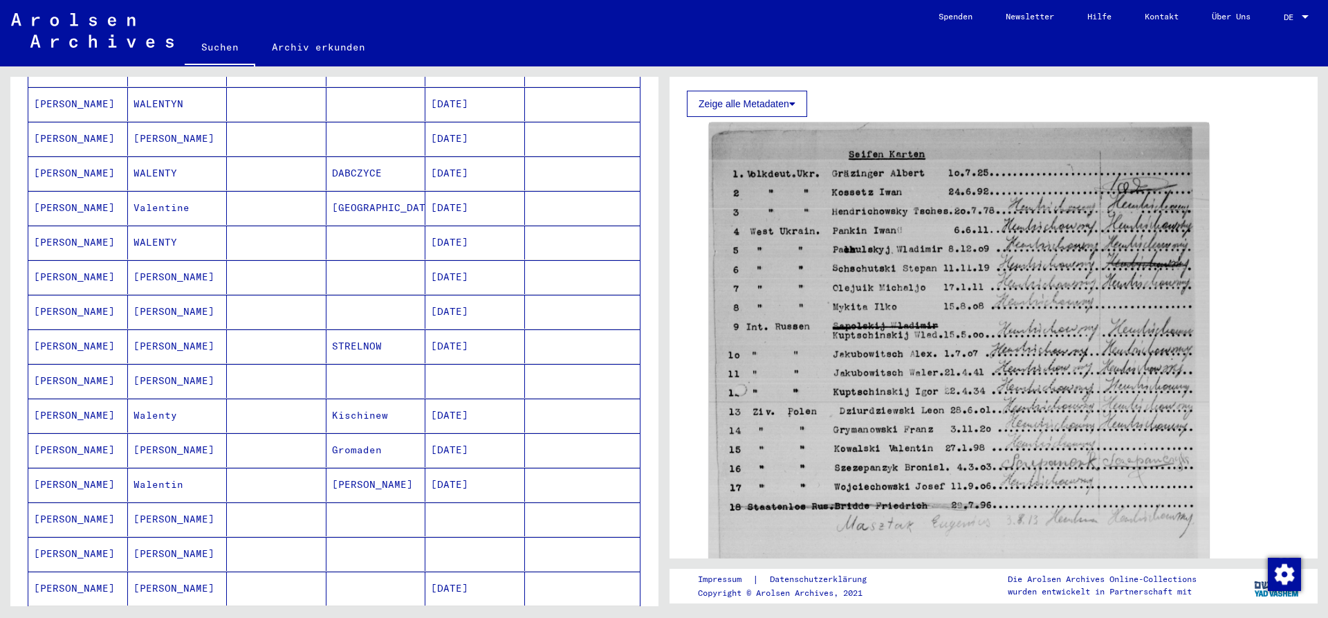
scroll to position [523, 0]
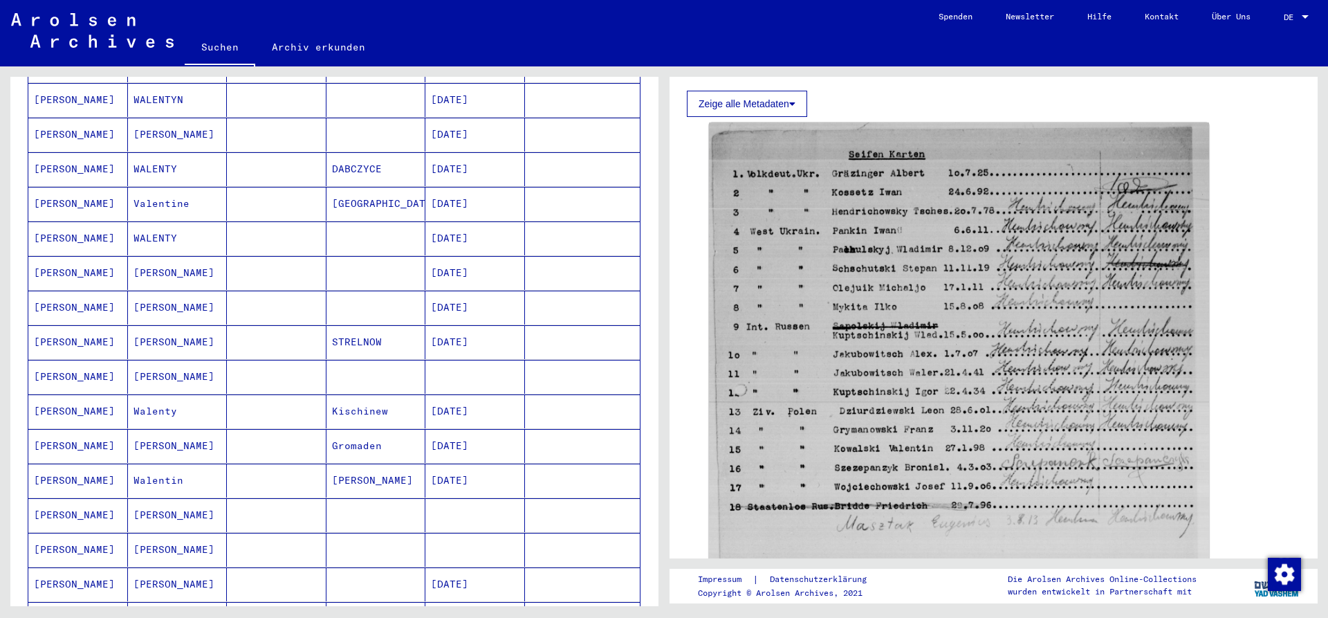
click at [461, 328] on mat-cell "[DATE]" at bounding box center [475, 342] width 100 height 34
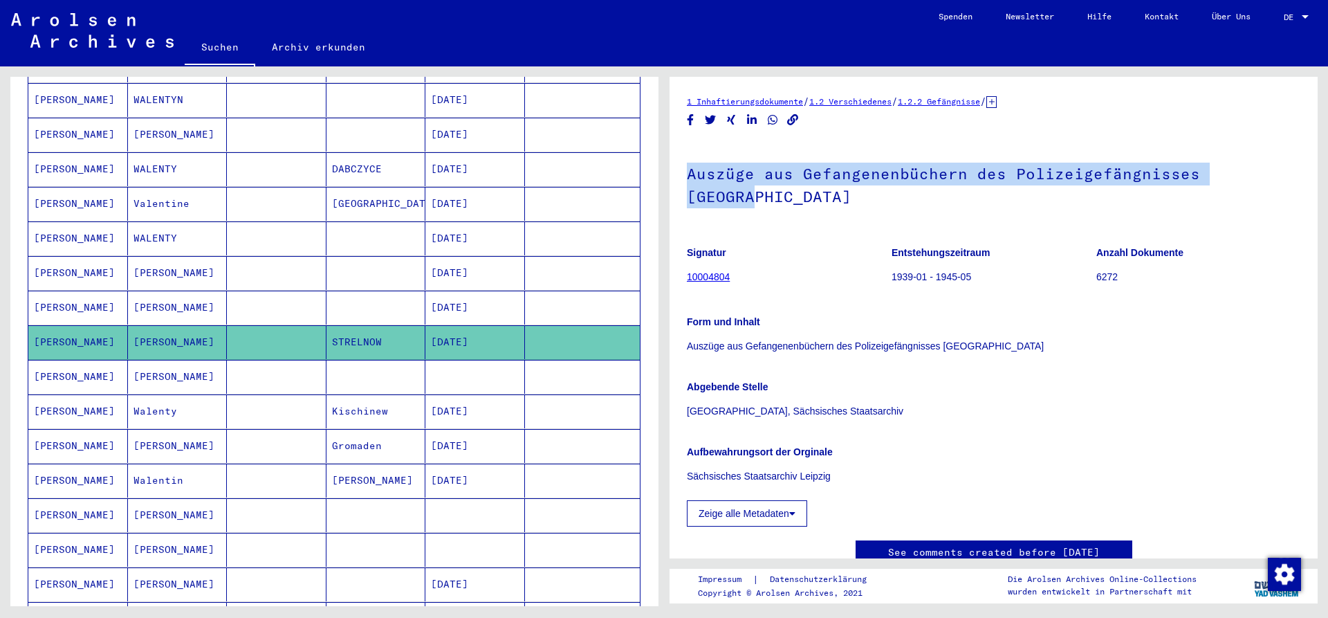
drag, startPoint x: 687, startPoint y: 174, endPoint x: 1286, endPoint y: 157, distance: 598.5
click at [1286, 157] on h1 "Auszüge aus Gefangenenbüchern des Polizeigefängnisses [GEOGRAPHIC_DATA]" at bounding box center [993, 184] width 613 height 84
copy h1 "Auszüge aus Gefangenenbüchern des Polizeigefängnisses [GEOGRAPHIC_DATA]"
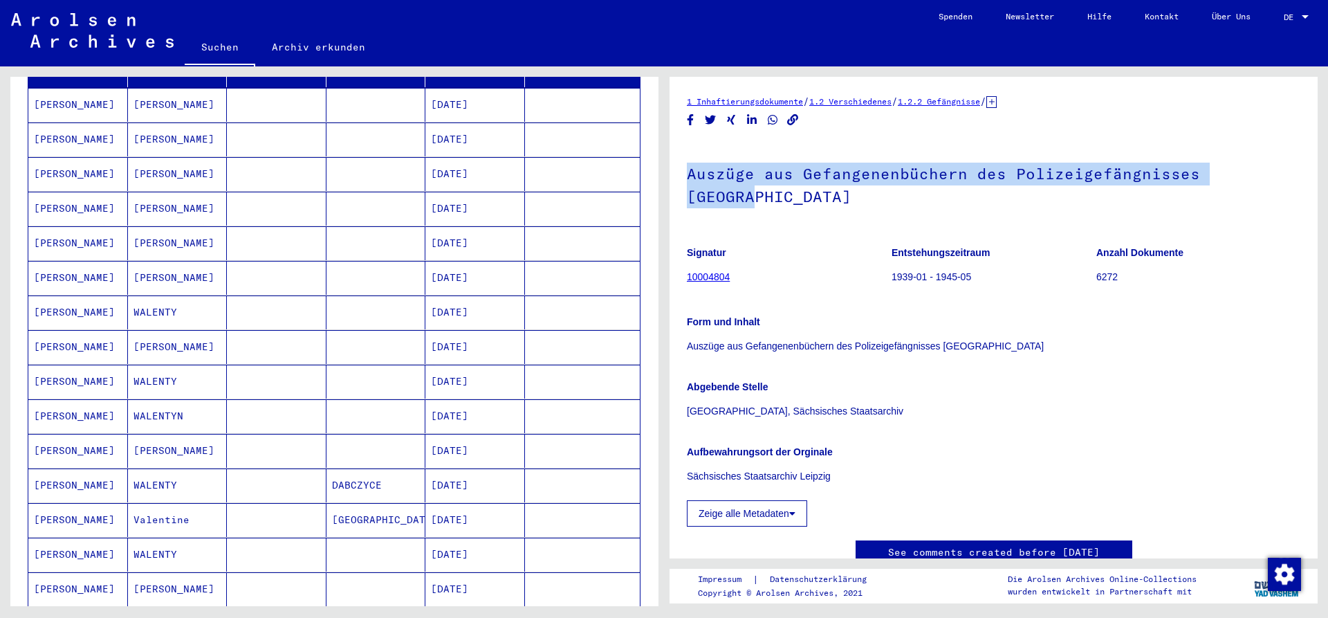
scroll to position [149, 0]
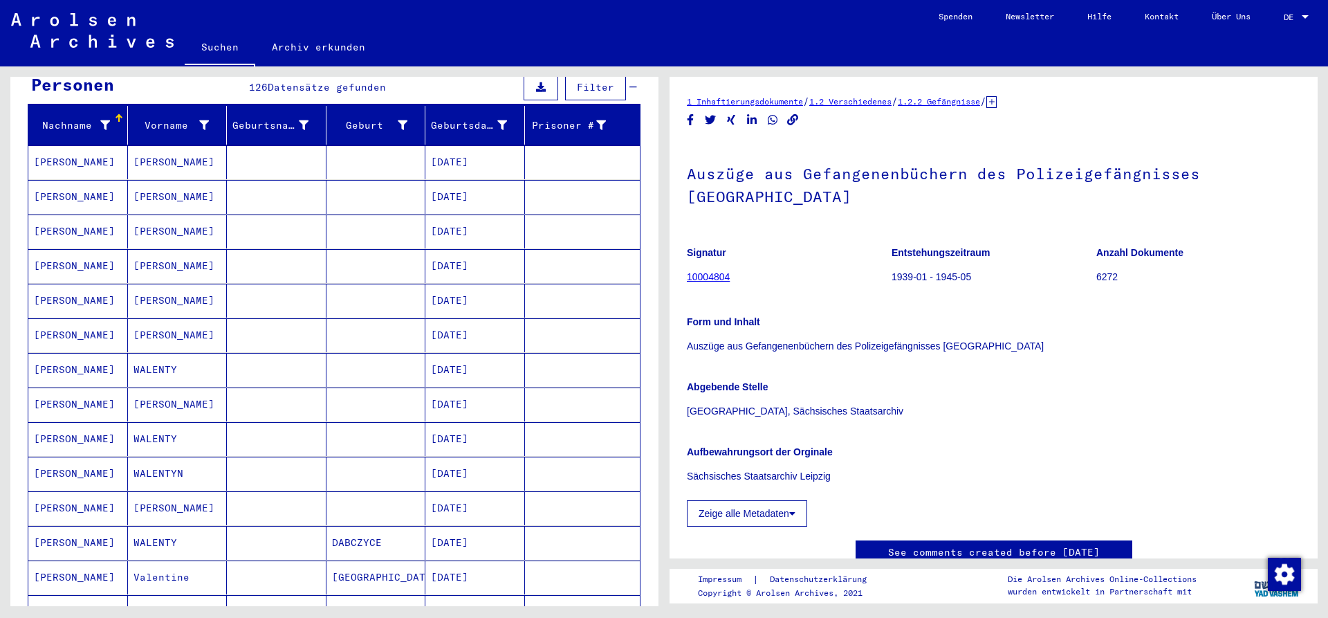
click at [294, 154] on mat-cell at bounding box center [277, 162] width 100 height 34
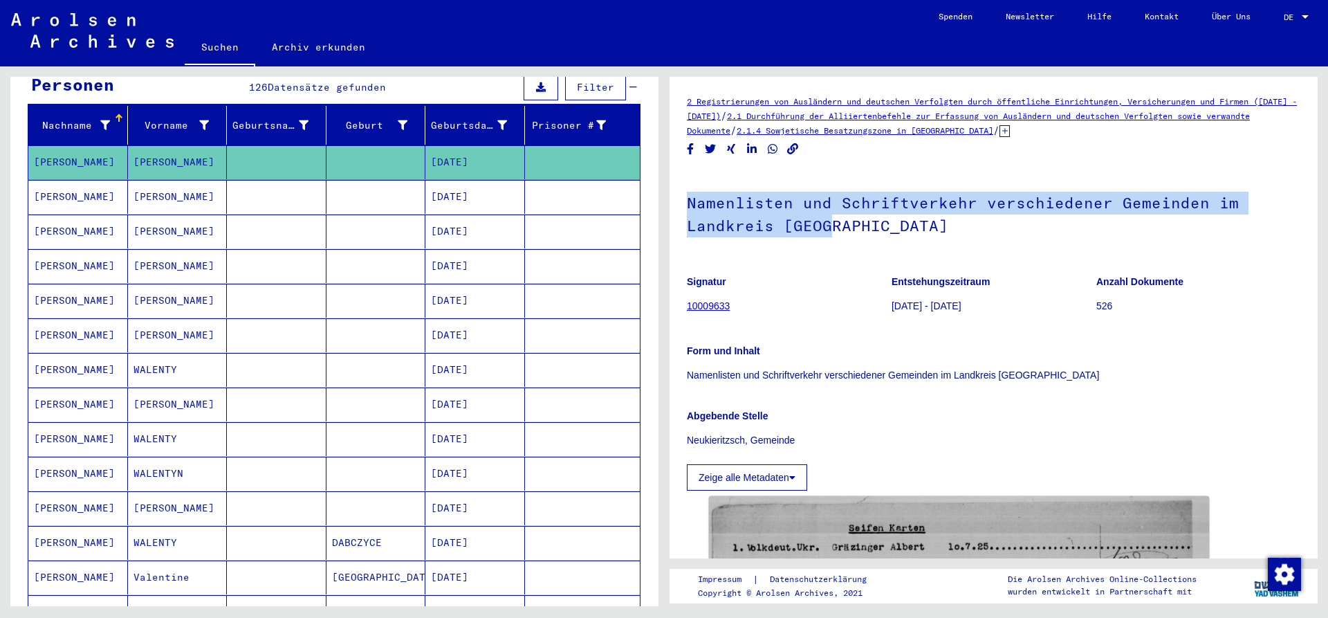
drag, startPoint x: 688, startPoint y: 199, endPoint x: 882, endPoint y: 228, distance: 195.7
click at [882, 228] on h1 "Namenlisten und Schriftverkehr verschiedener Gemeinden im Landkreis [GEOGRAPHIC…" at bounding box center [993, 213] width 613 height 84
copy h1 "Namenlisten und Schriftverkehr verschiedener Gemeinden im Landkreis [GEOGRAPHIC…"
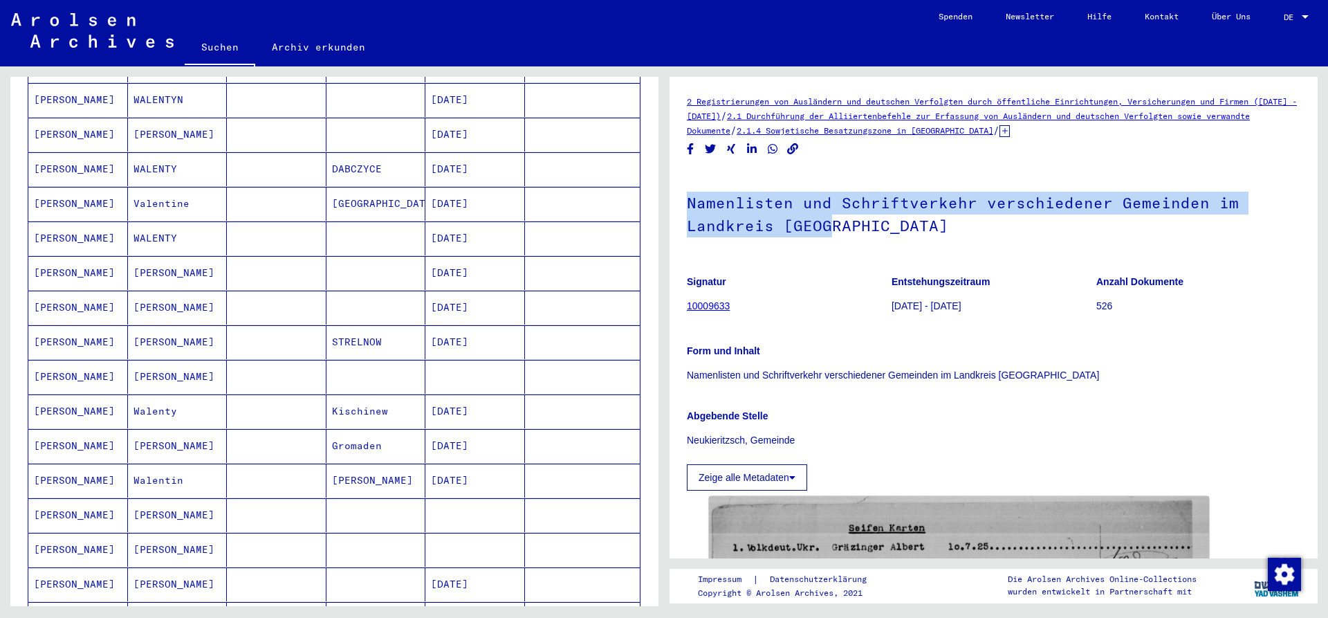
scroll to position [598, 0]
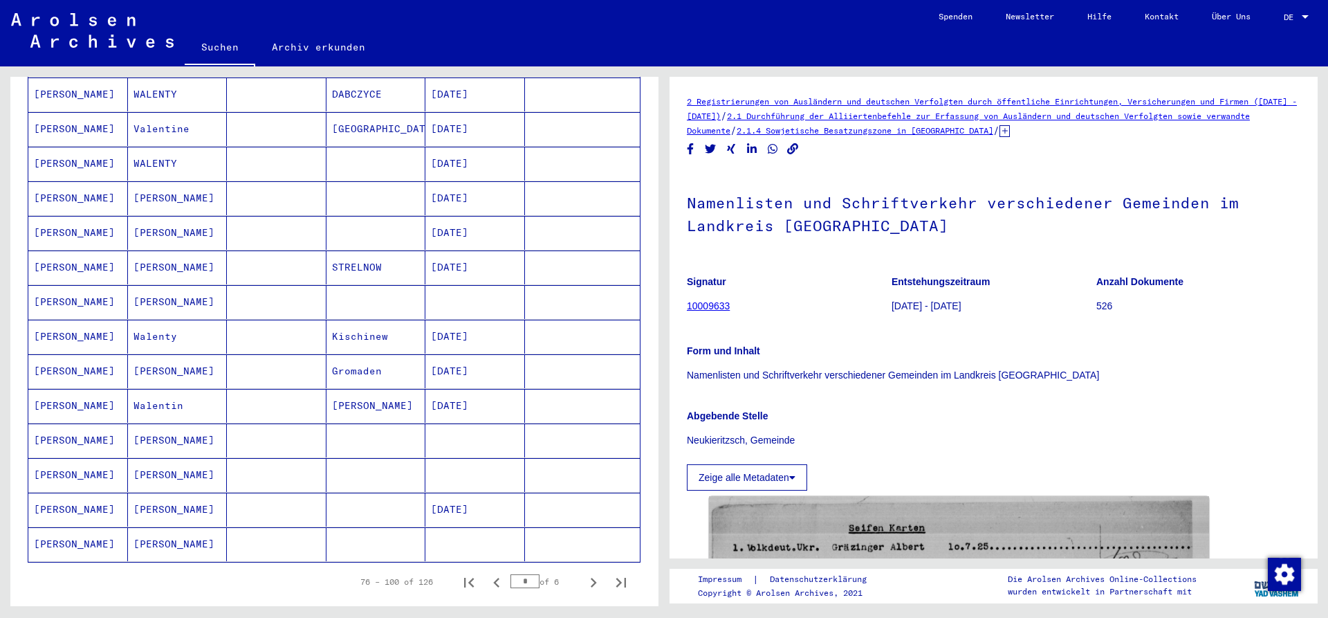
click at [387, 253] on mat-cell "STRELNOW" at bounding box center [376, 267] width 100 height 34
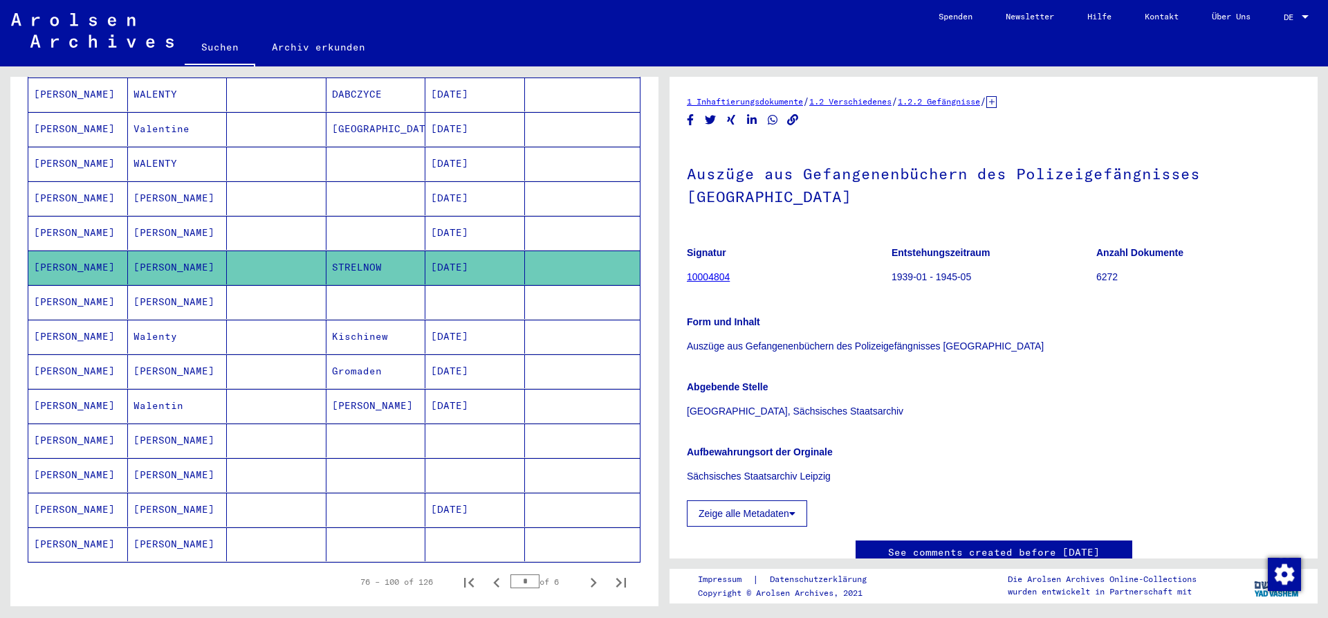
click at [158, 285] on mat-cell "[PERSON_NAME]" at bounding box center [178, 302] width 100 height 34
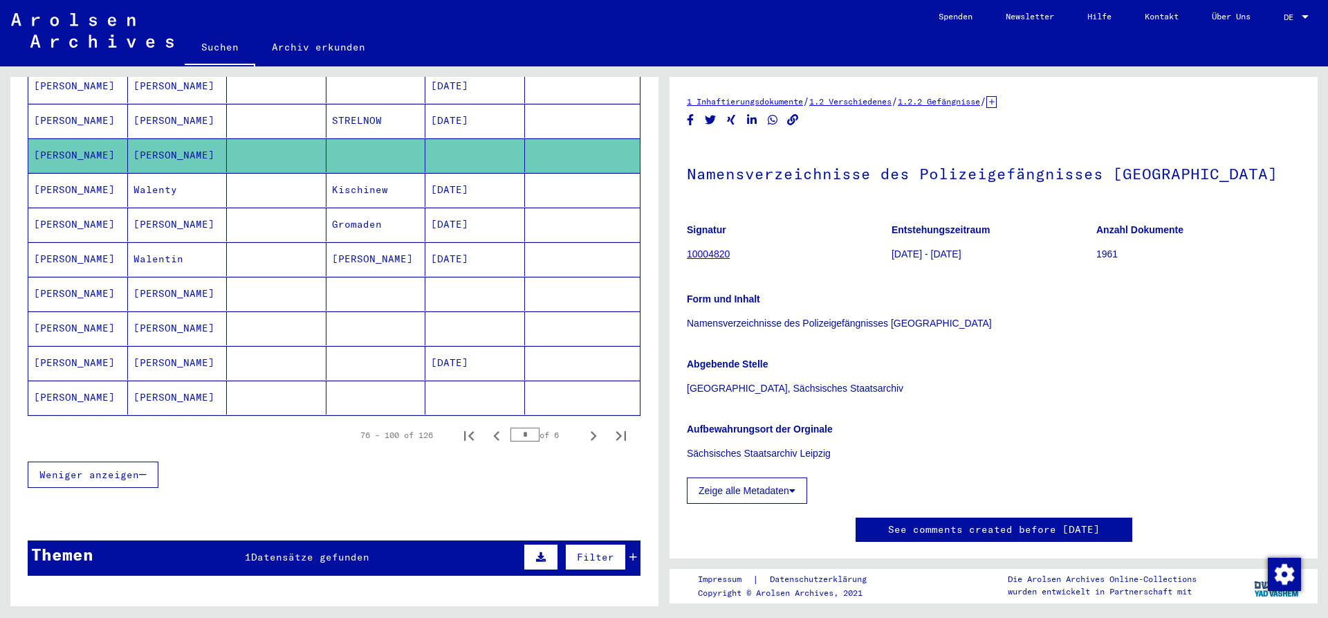
scroll to position [747, 0]
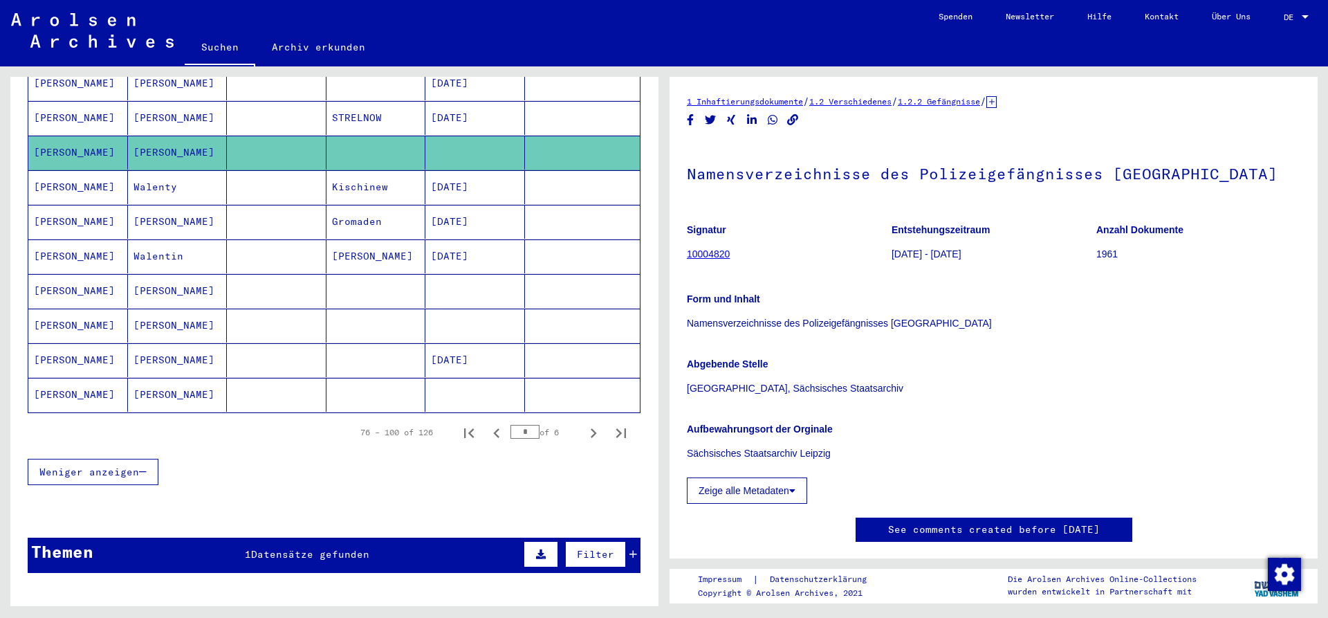
click at [459, 274] on mat-cell at bounding box center [475, 291] width 100 height 34
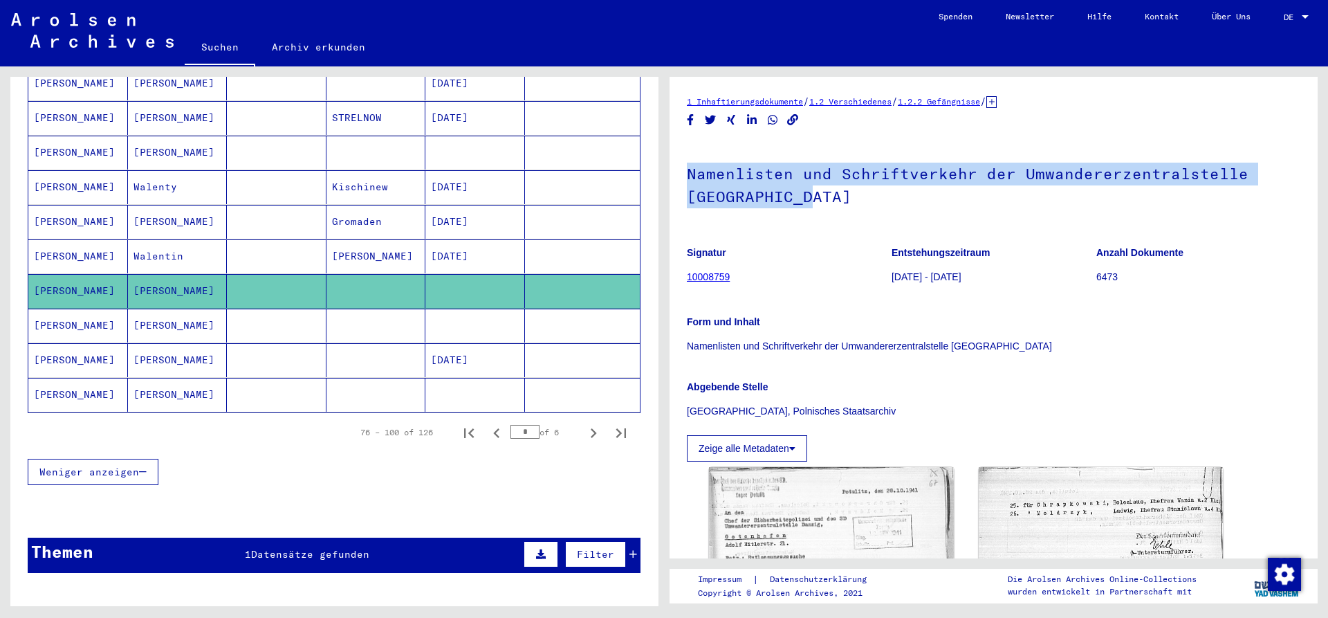
drag, startPoint x: 690, startPoint y: 178, endPoint x: 854, endPoint y: 202, distance: 165.7
click at [854, 202] on h1 "Namenlisten und Schriftverkehr der Umwandererzentralstelle [GEOGRAPHIC_DATA]" at bounding box center [993, 184] width 613 height 84
copy h1 "Namenlisten und Schriftverkehr der Umwandererzentralstelle [GEOGRAPHIC_DATA]"
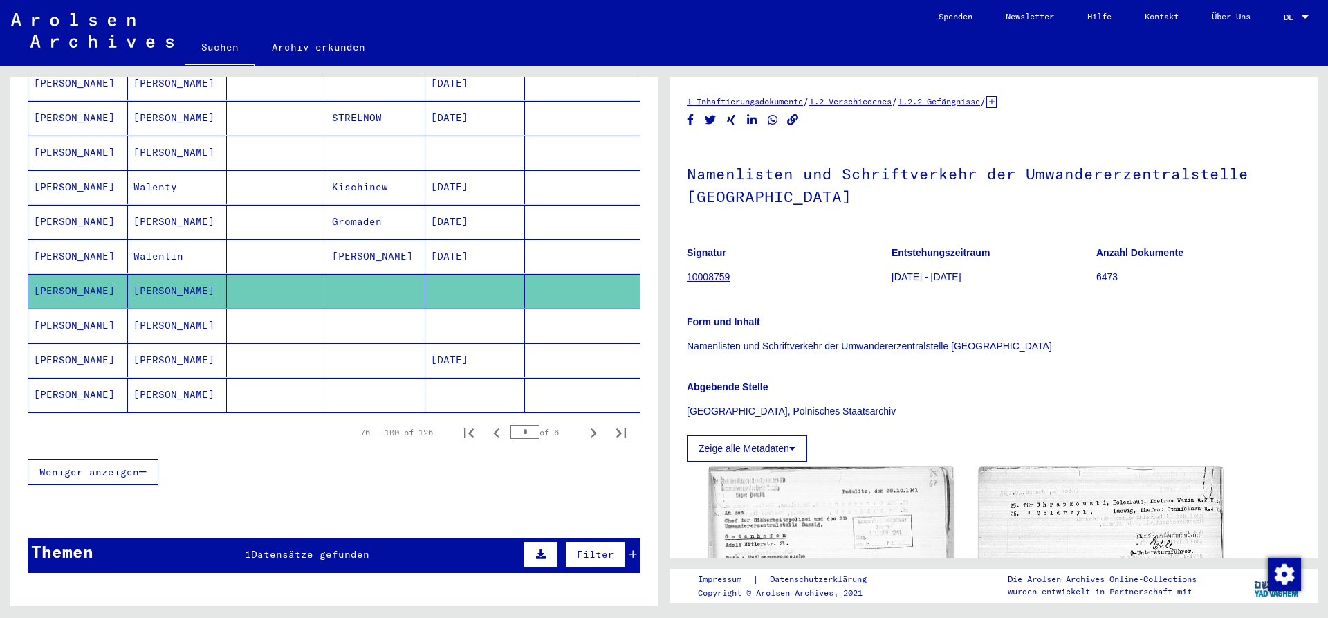
click at [187, 313] on mat-cell "[PERSON_NAME]" at bounding box center [178, 325] width 100 height 34
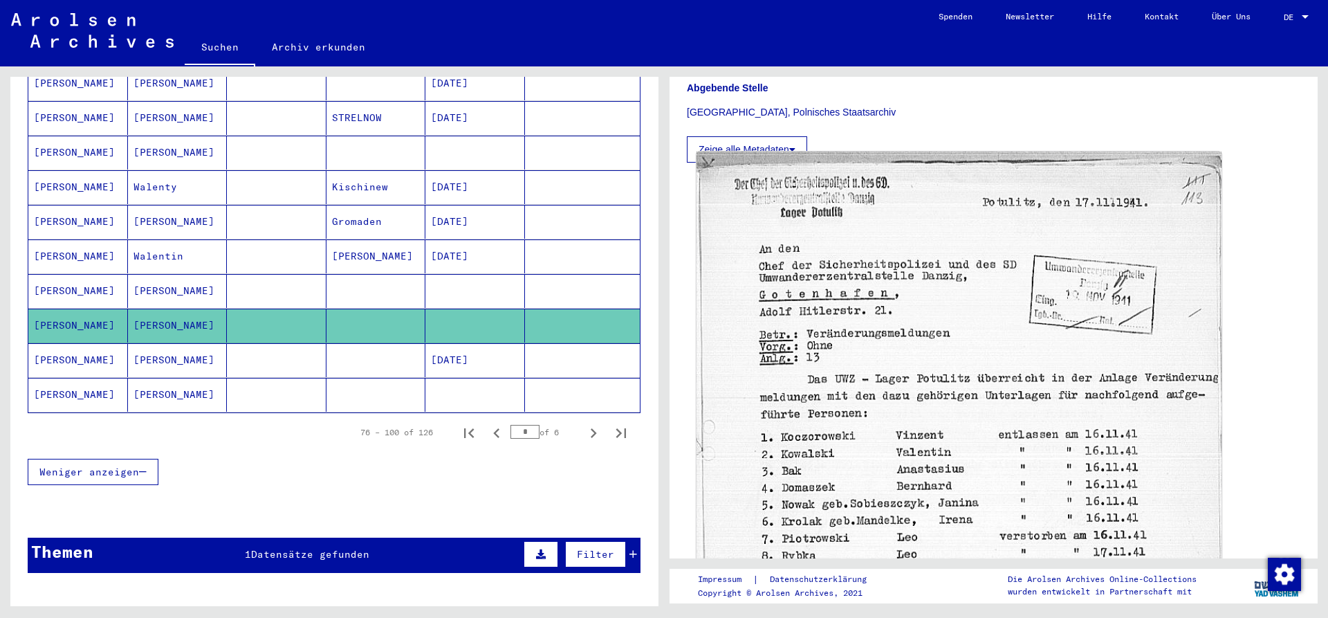
scroll to position [448, 0]
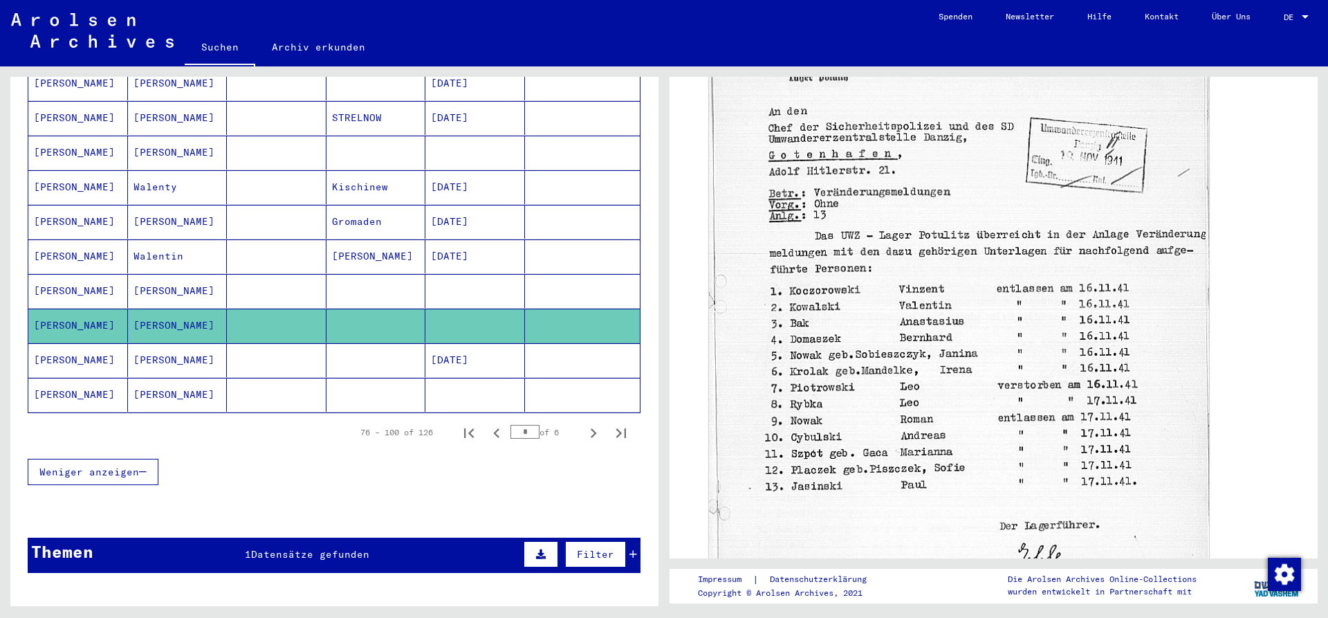
click at [192, 381] on mat-cell "[PERSON_NAME]" at bounding box center [178, 395] width 100 height 34
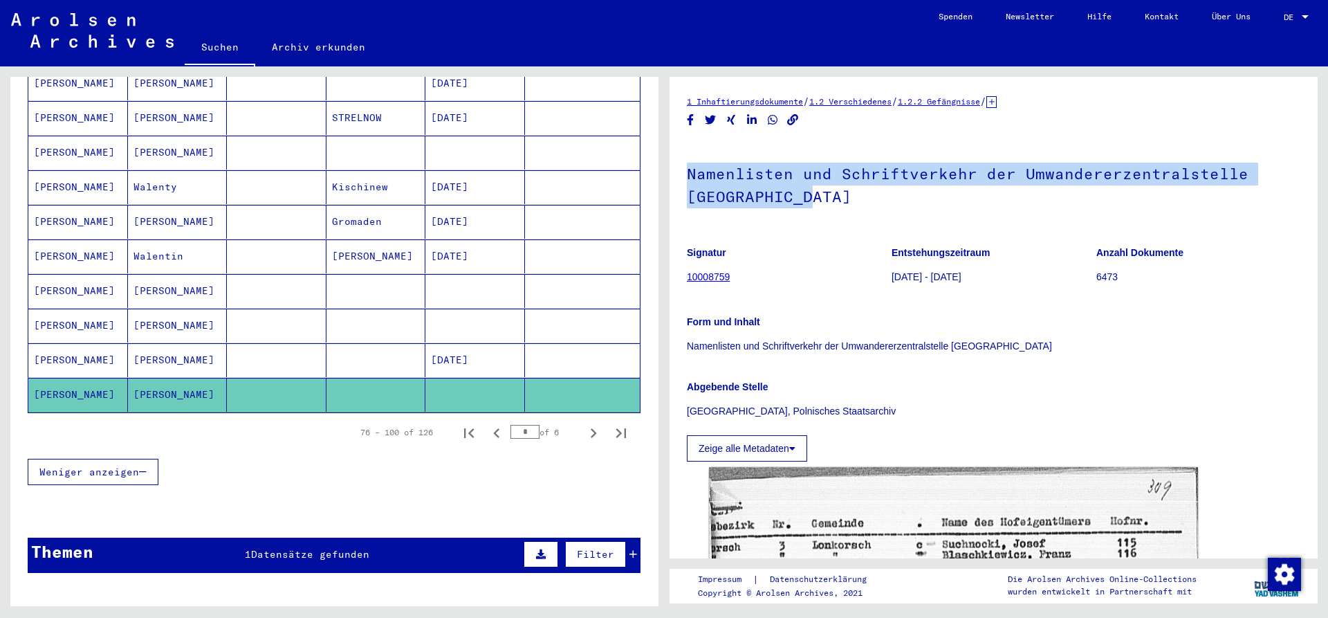
drag, startPoint x: 687, startPoint y: 174, endPoint x: 862, endPoint y: 194, distance: 176.1
click at [862, 194] on h1 "Namenlisten und Schriftverkehr der Umwandererzentralstelle [GEOGRAPHIC_DATA]" at bounding box center [993, 184] width 613 height 84
copy h1 "Namenlisten und Schriftverkehr der Umwandererzentralstelle [GEOGRAPHIC_DATA]"
click at [589, 423] on icon "Next page" at bounding box center [593, 432] width 19 height 19
type input "*"
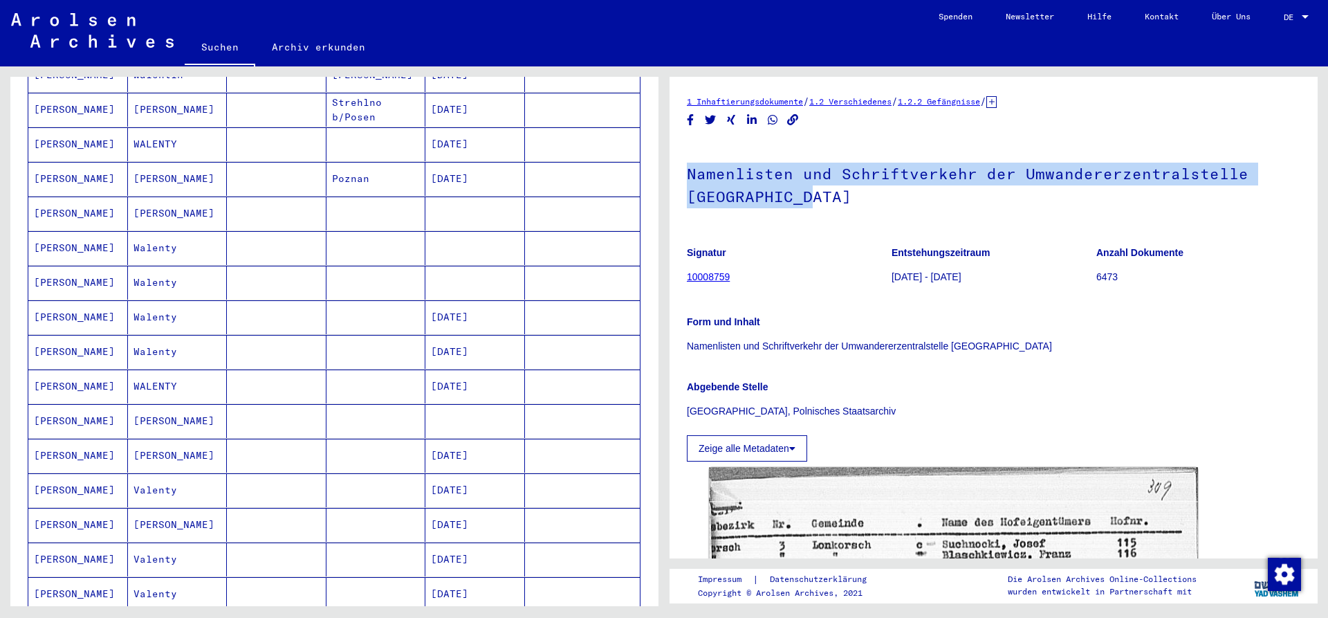
scroll to position [149, 0]
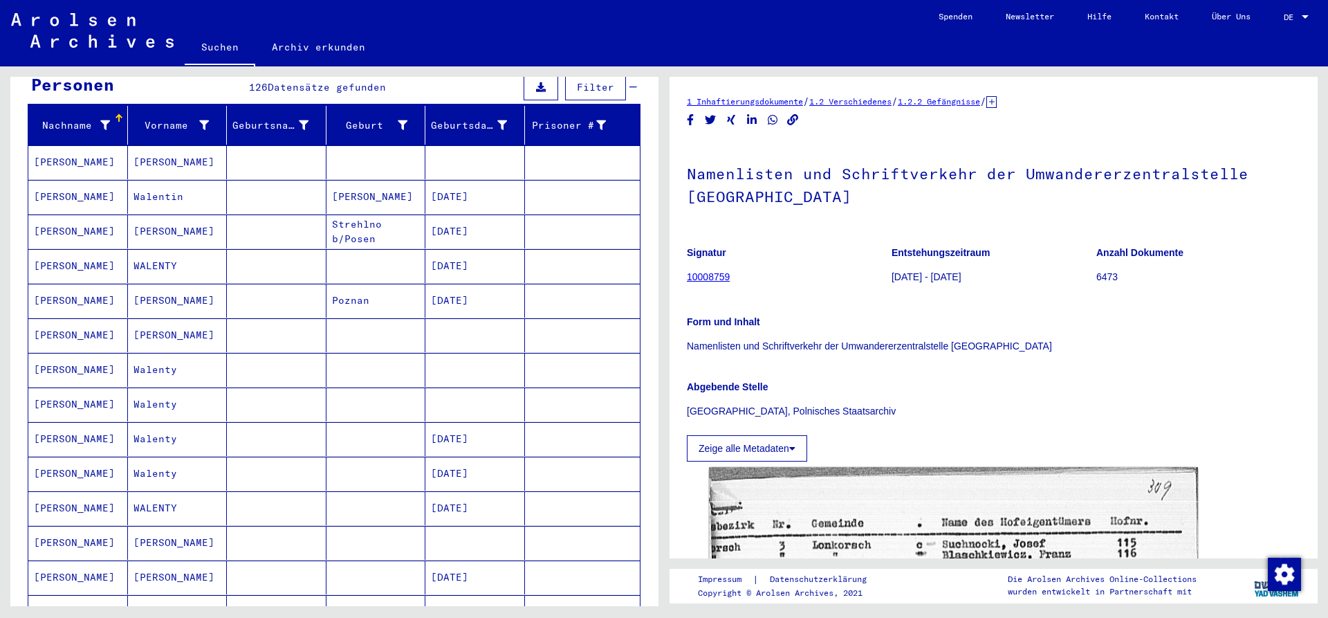
click at [355, 221] on mat-cell "Strehlno b/Posen" at bounding box center [376, 231] width 100 height 34
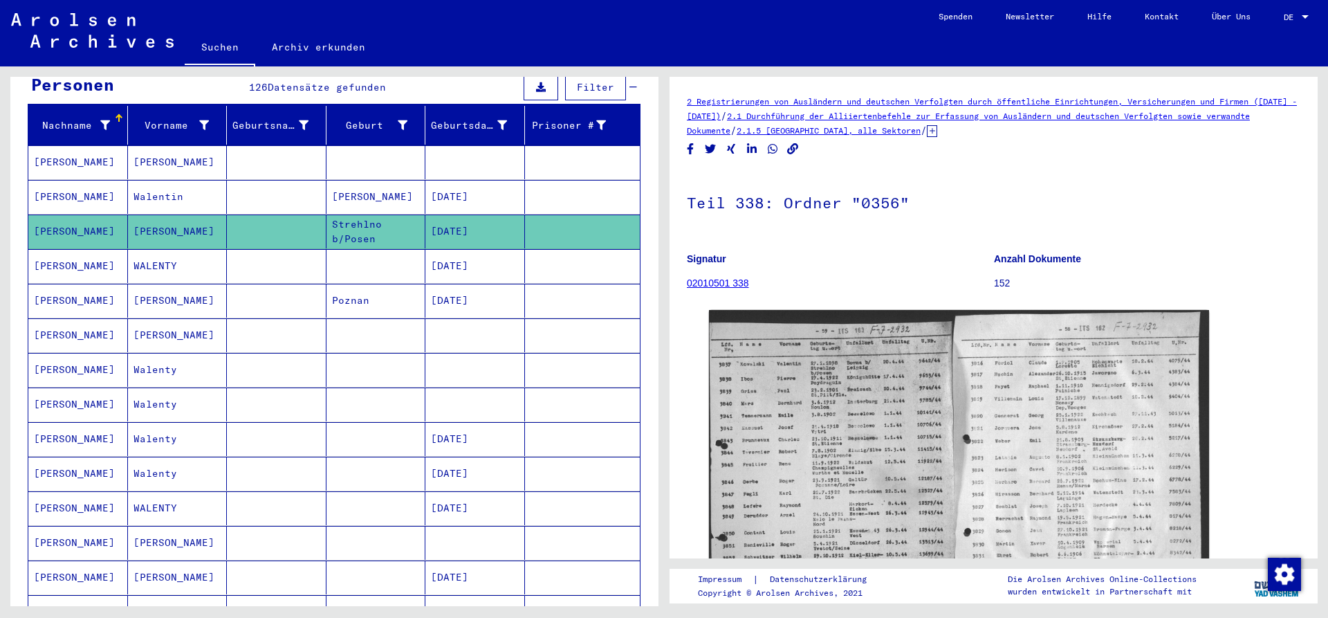
click at [172, 320] on mat-cell "[PERSON_NAME]" at bounding box center [178, 335] width 100 height 34
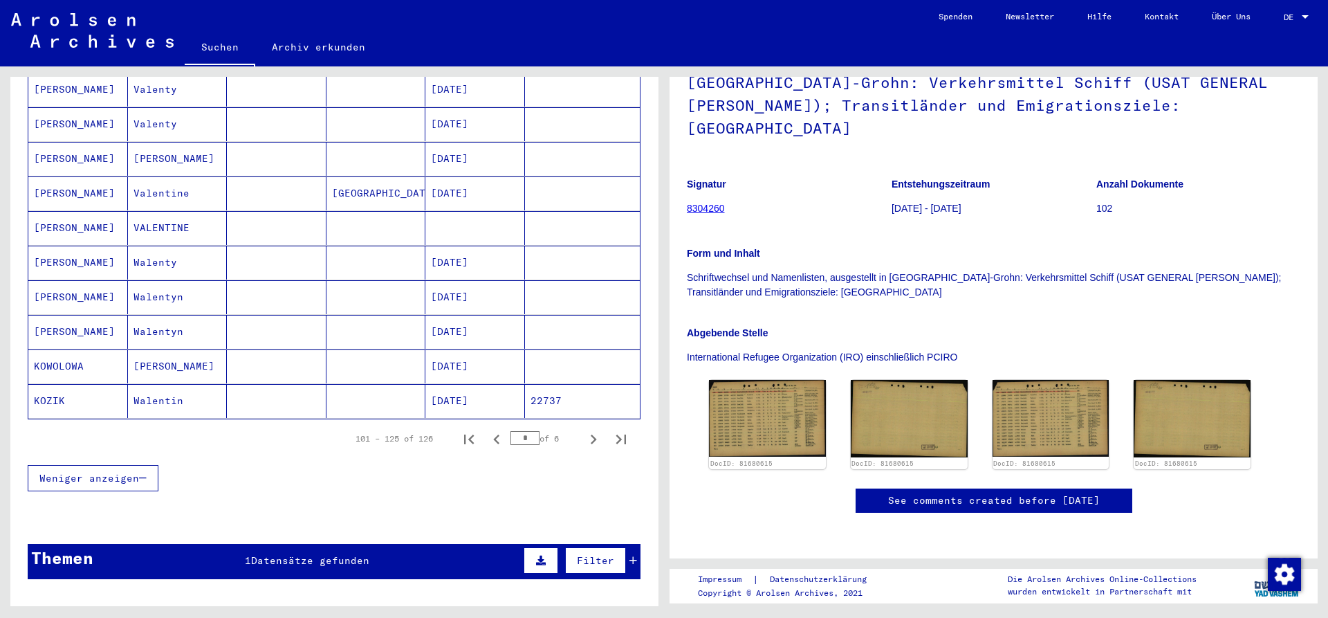
scroll to position [747, 0]
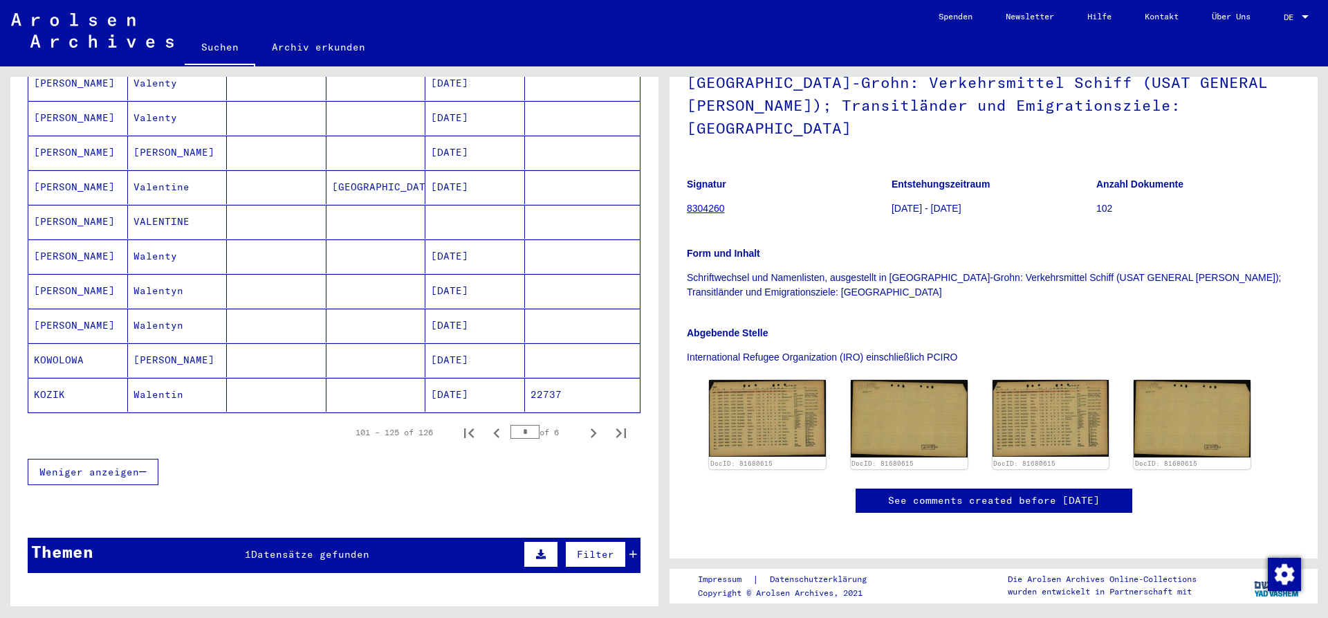
click at [183, 208] on mat-cell "VALENTINE" at bounding box center [178, 222] width 100 height 34
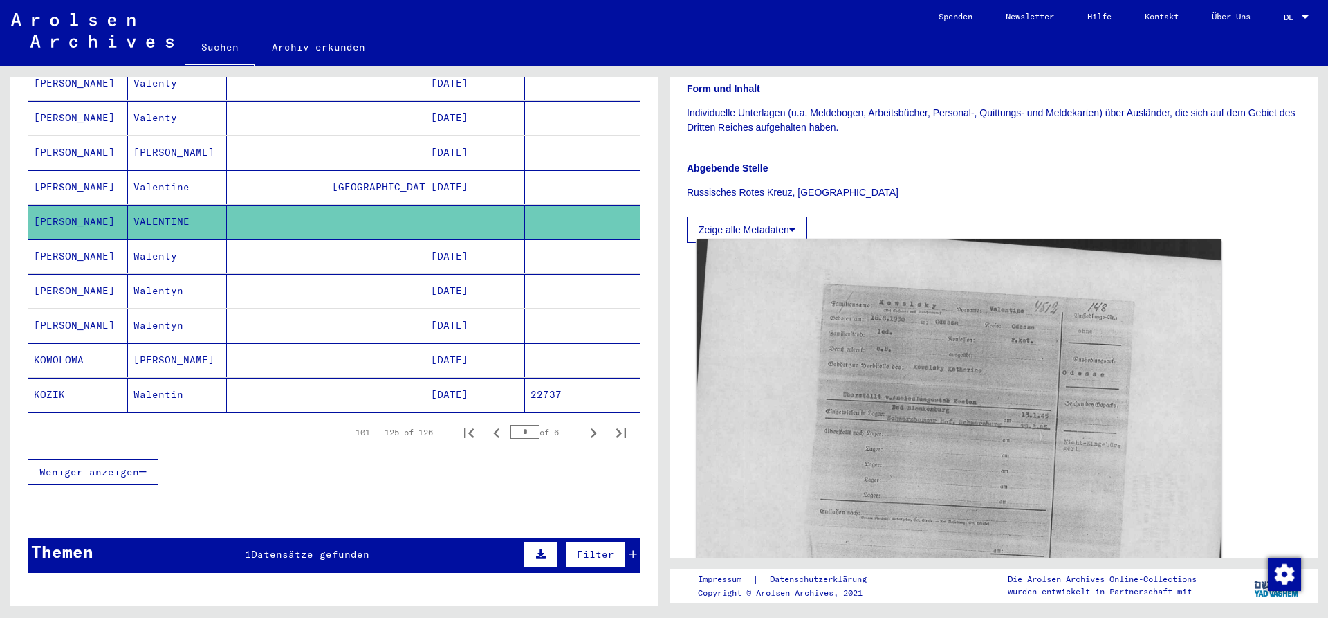
scroll to position [373, 0]
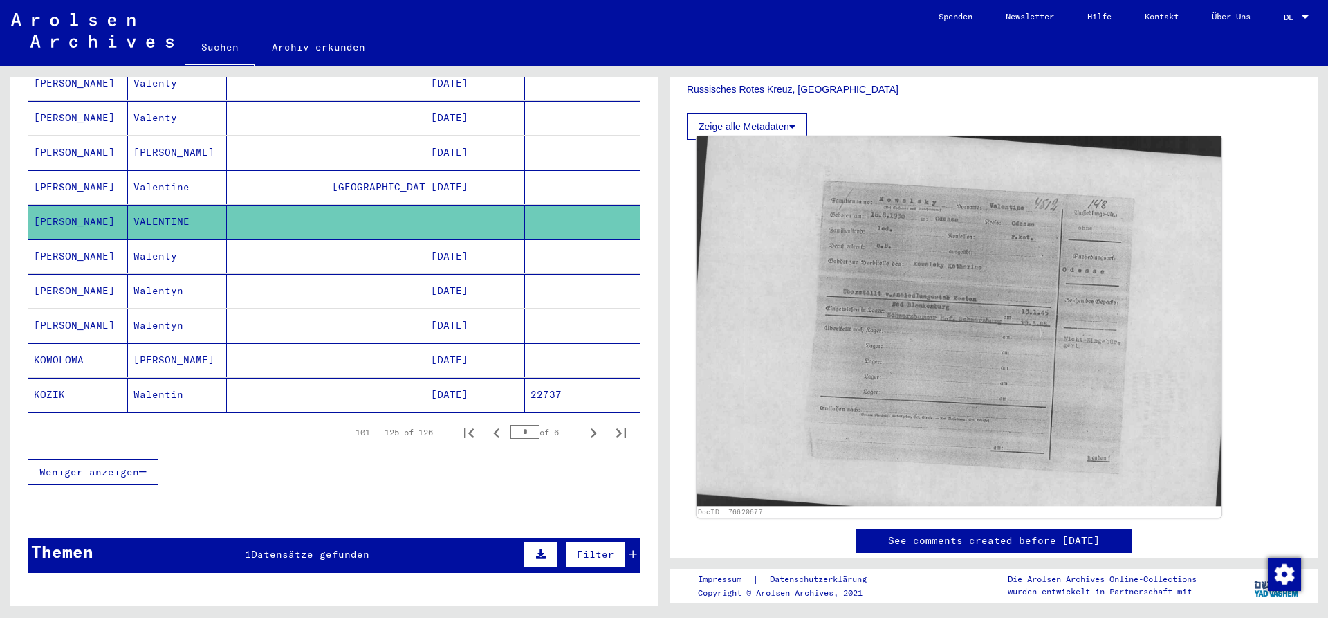
click at [1015, 340] on img at bounding box center [958, 320] width 525 height 369
